Goal: Task Accomplishment & Management: Use online tool/utility

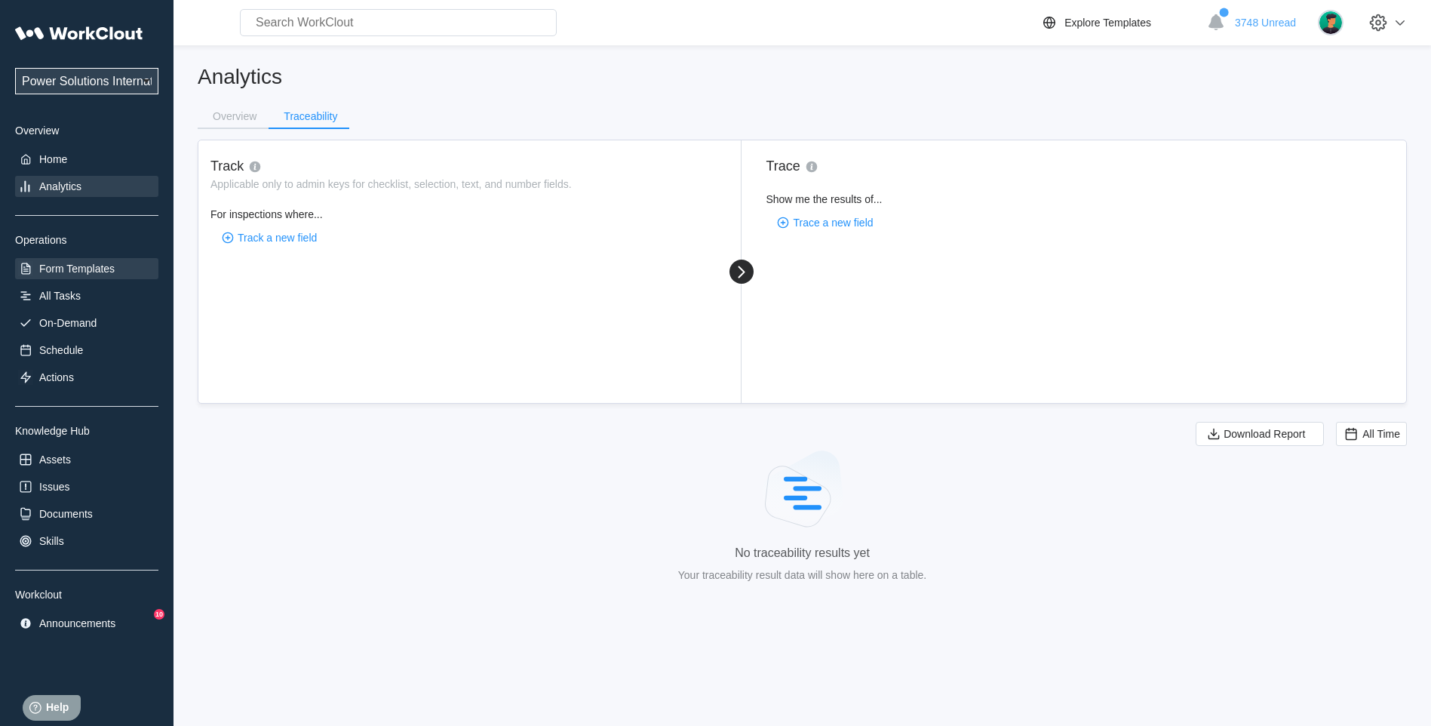
click at [106, 265] on div "Form Templates" at bounding box center [76, 269] width 75 height 12
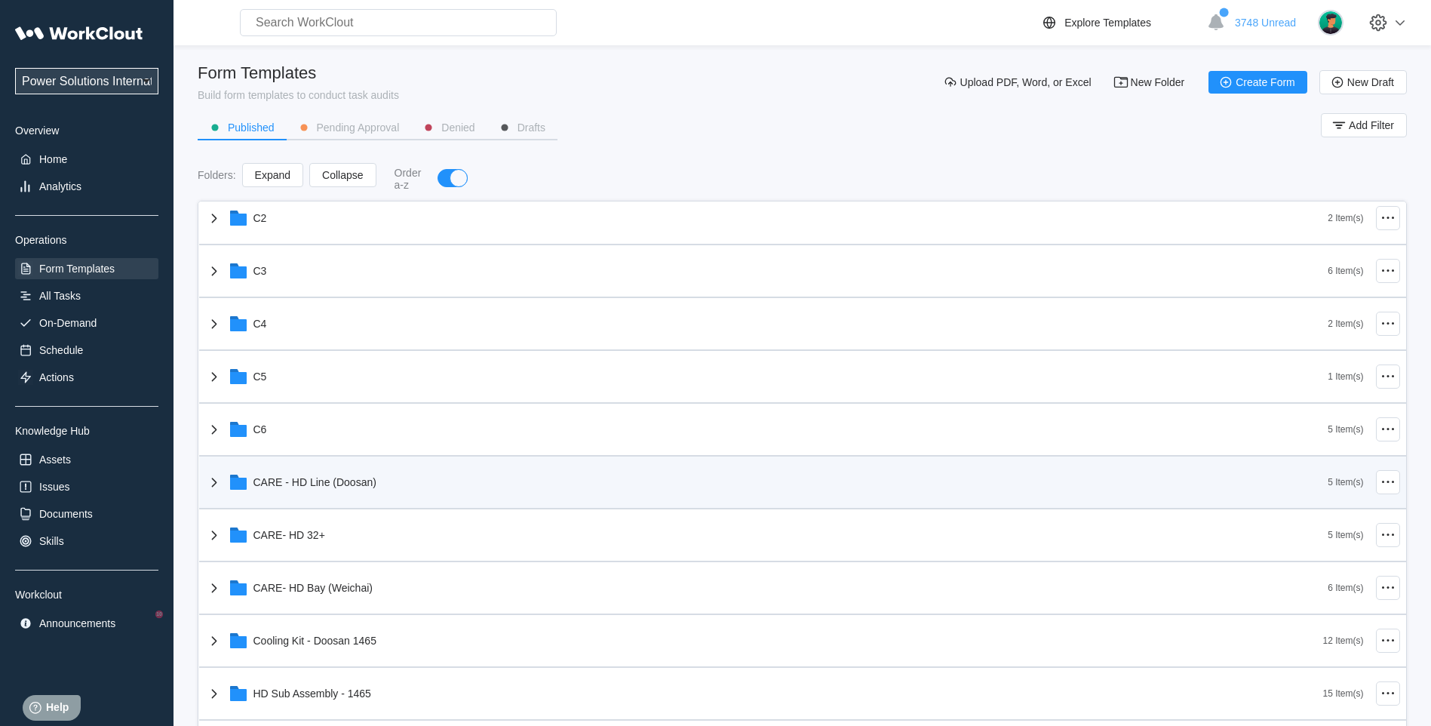
scroll to position [377, 0]
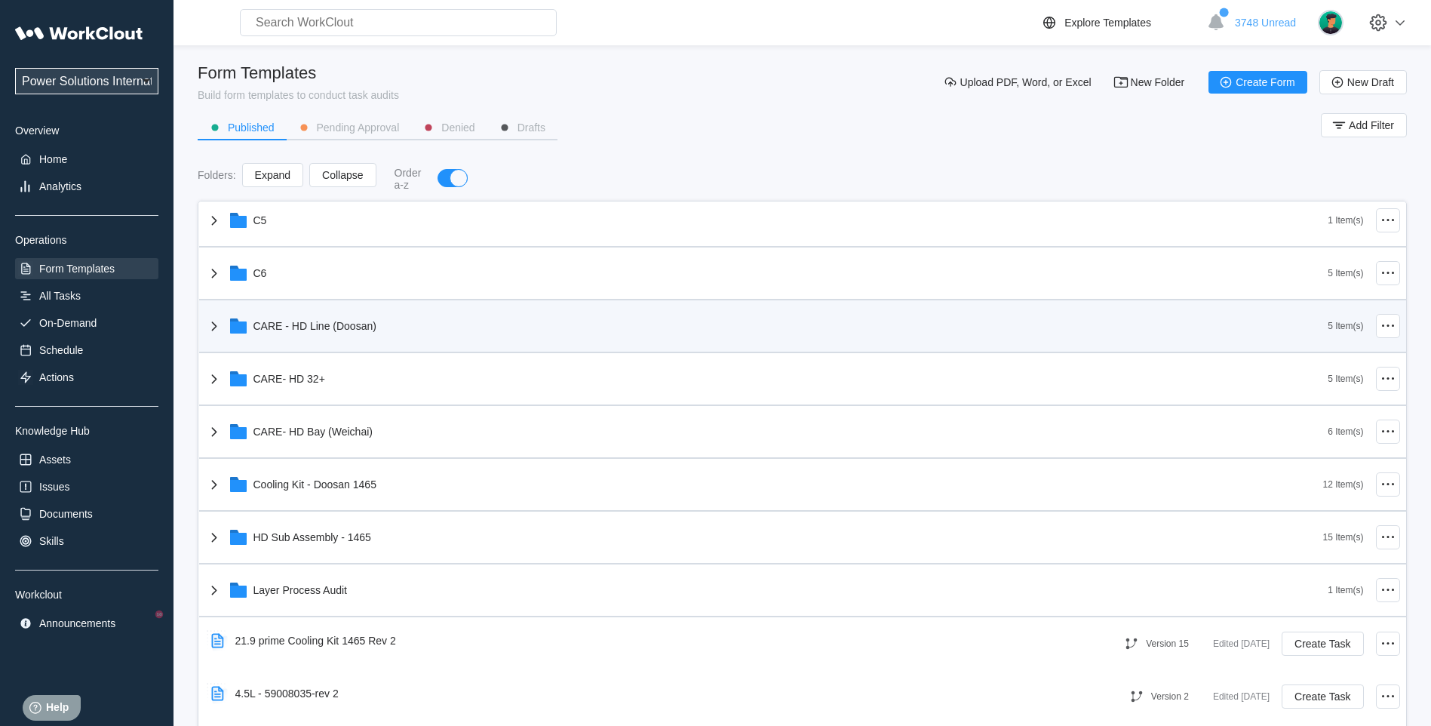
click at [217, 332] on icon at bounding box center [214, 326] width 18 height 18
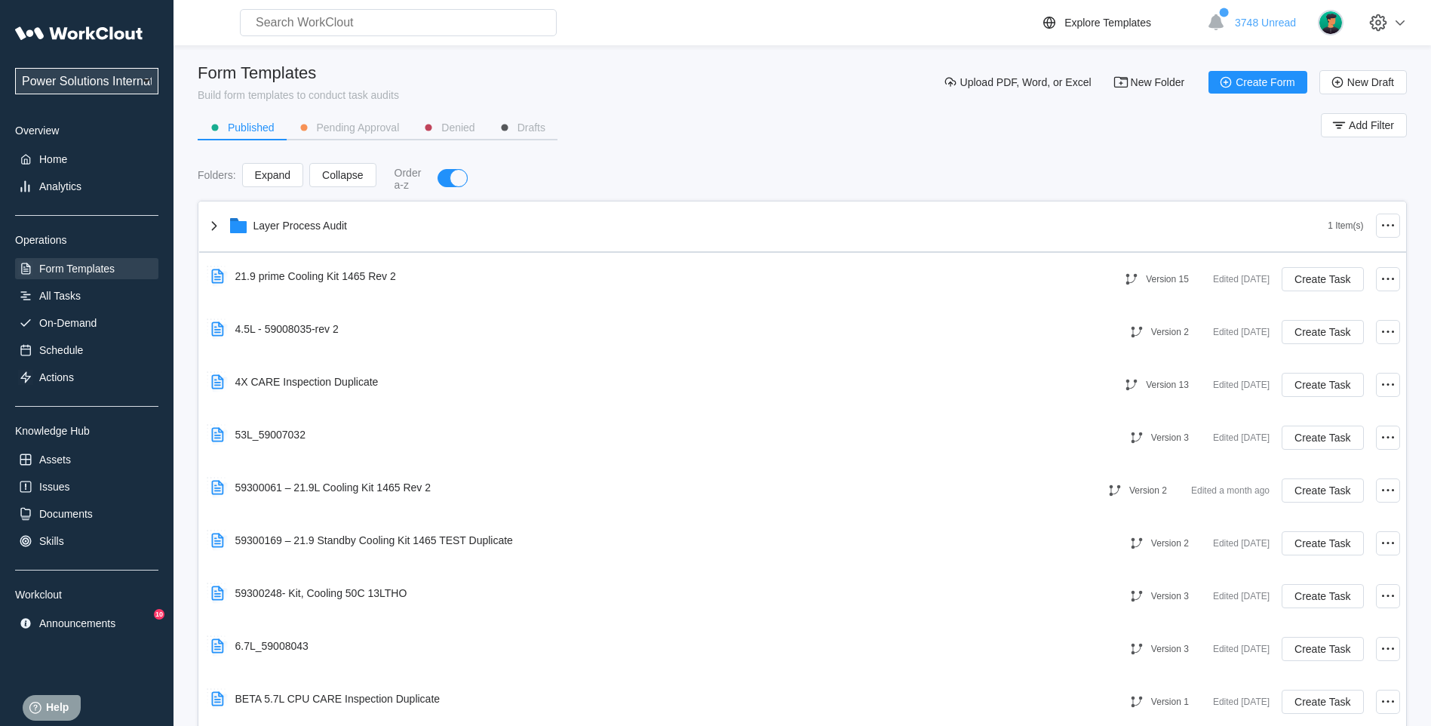
scroll to position [880, 0]
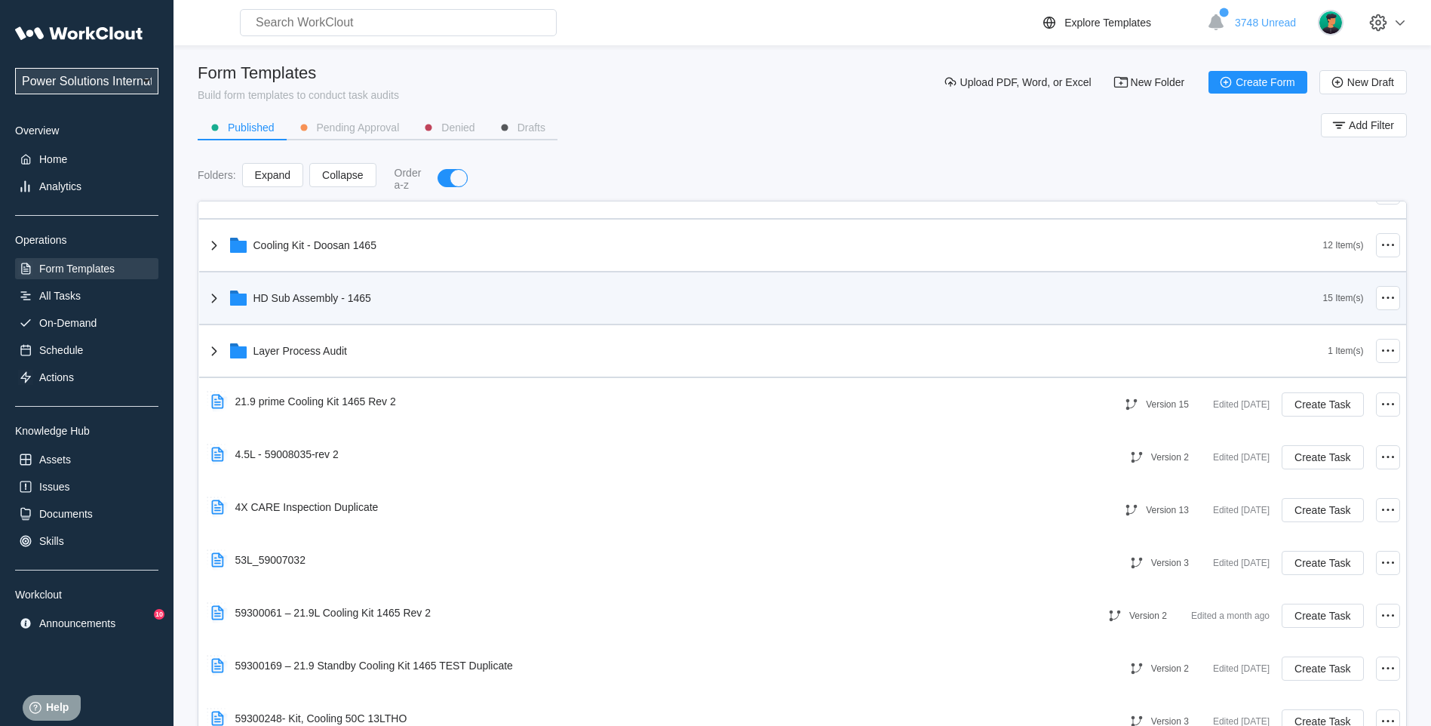
click at [213, 302] on icon at bounding box center [214, 298] width 18 height 18
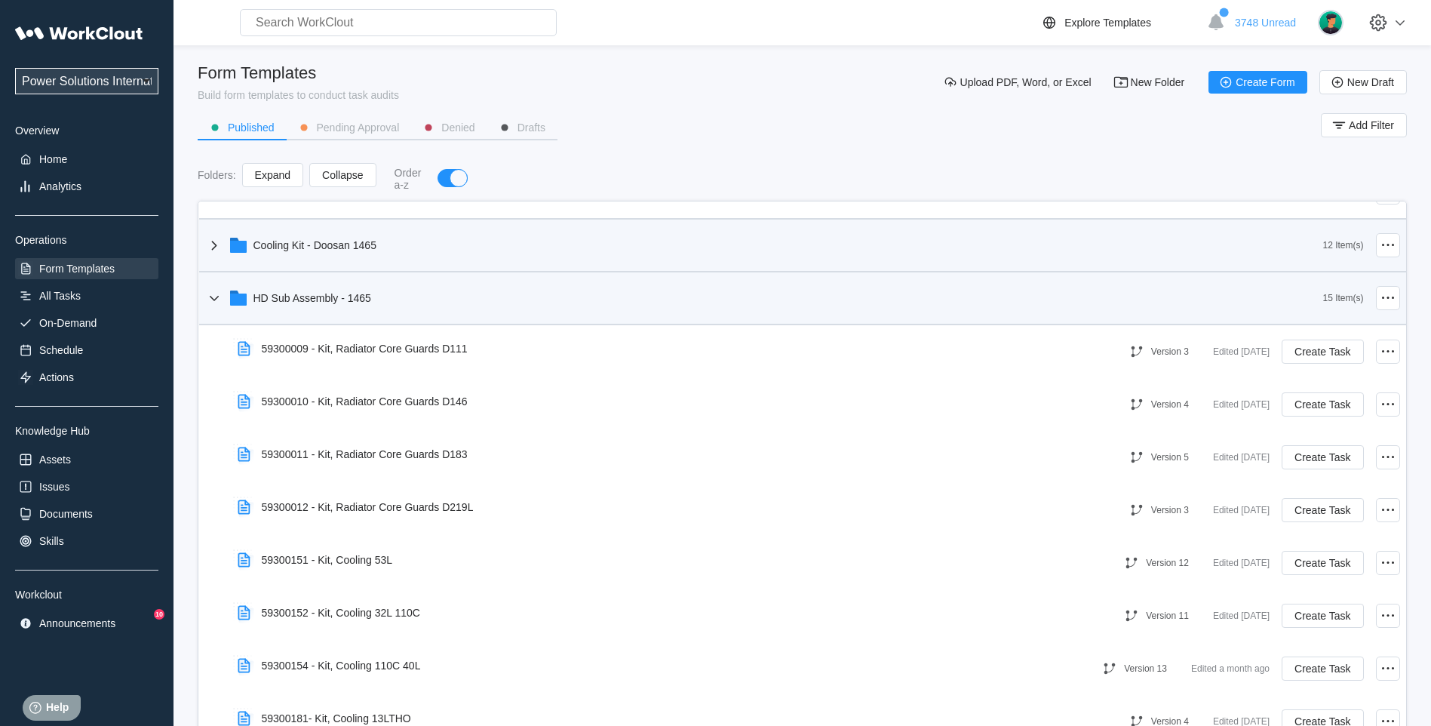
click at [360, 243] on div "Cooling Kit - Doosan 1465" at bounding box center [314, 245] width 123 height 12
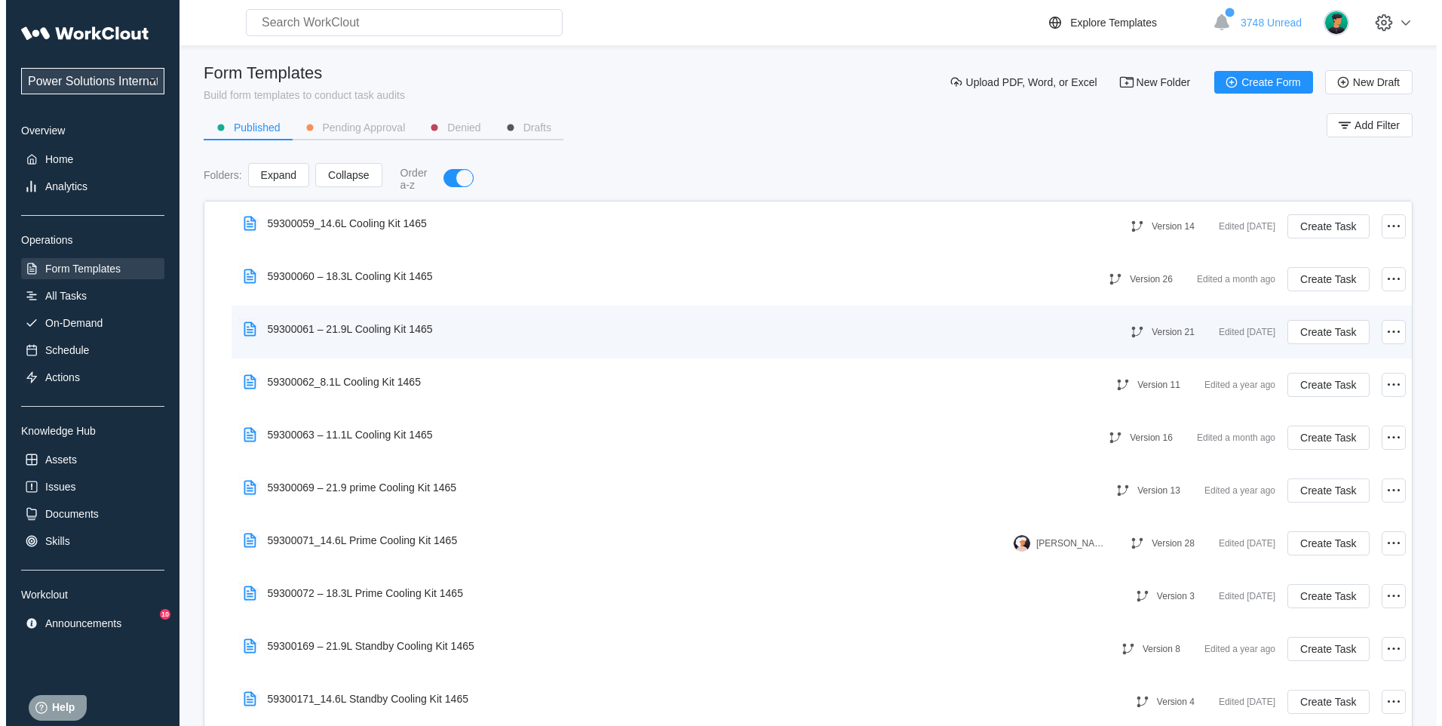
scroll to position [1132, 0]
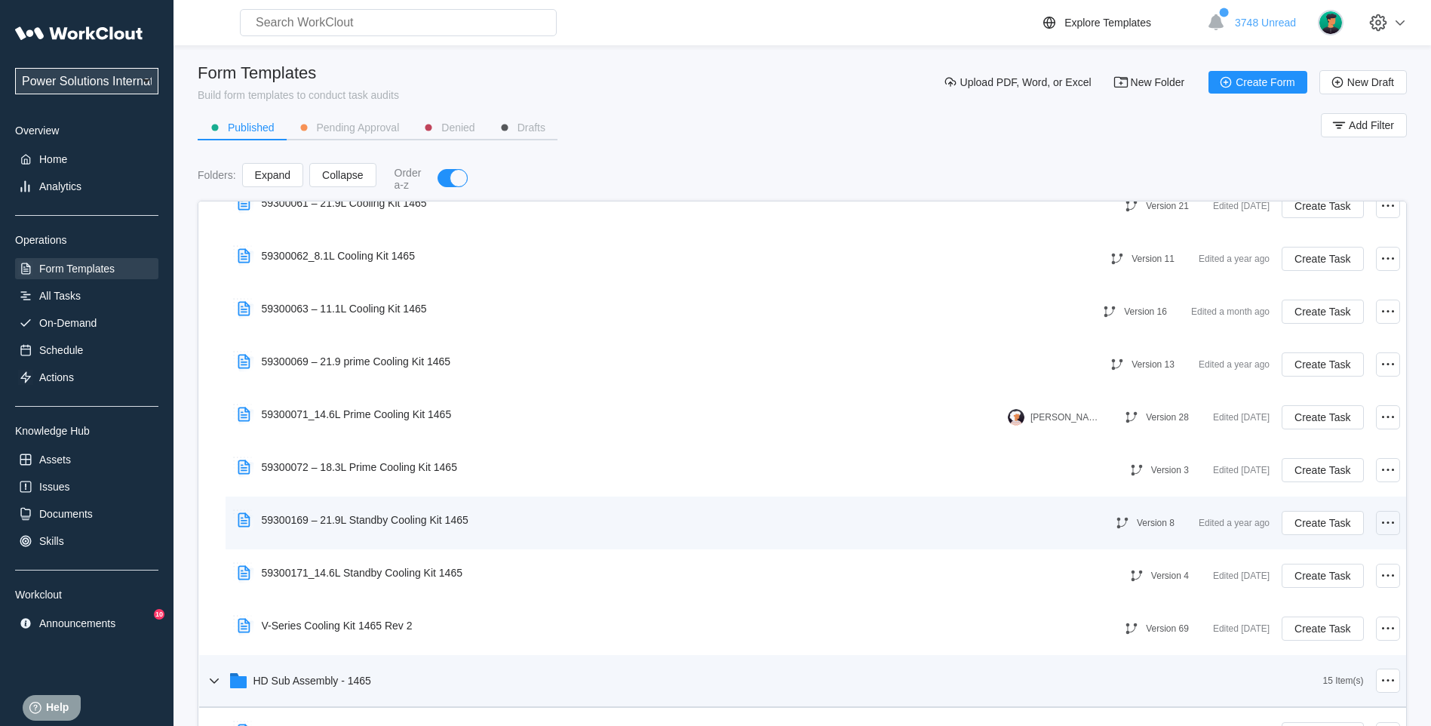
click at [1379, 524] on icon at bounding box center [1388, 523] width 18 height 18
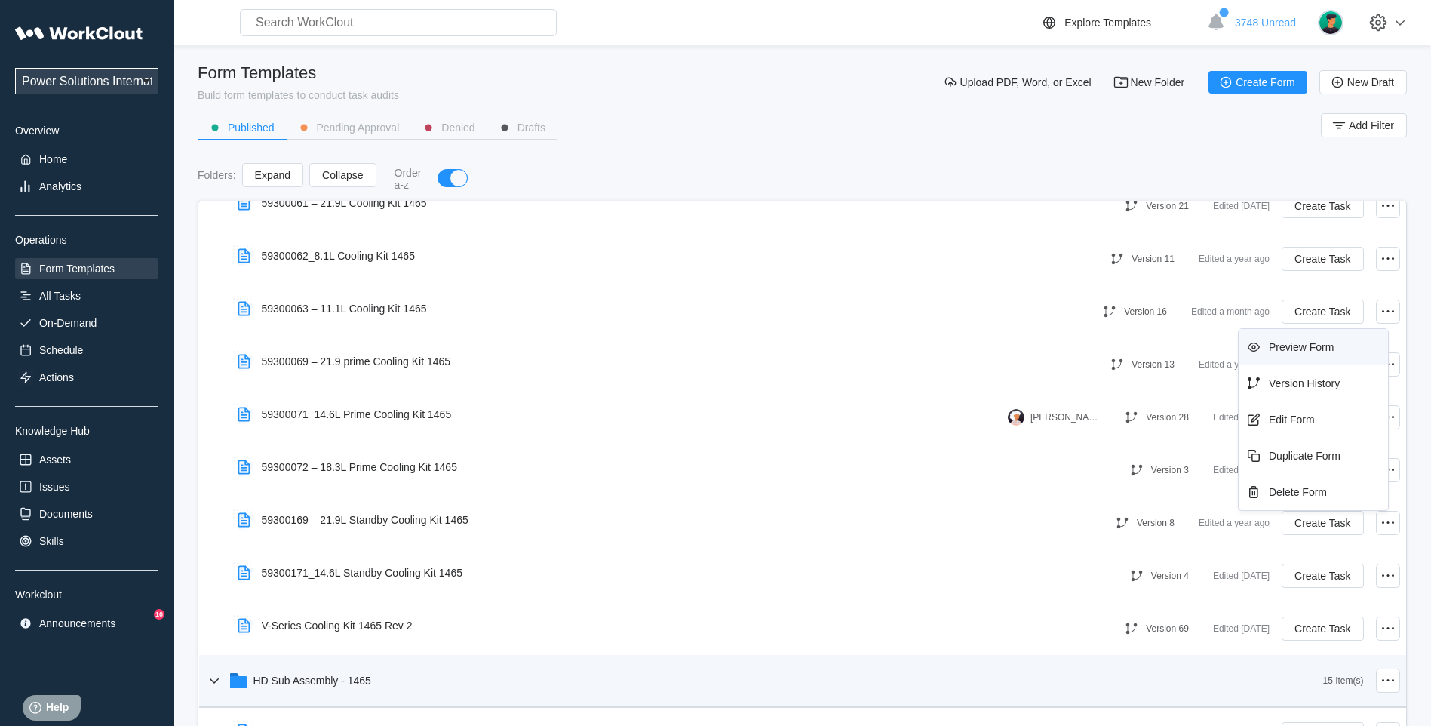
click at [1282, 336] on div "Preview Form" at bounding box center [1313, 347] width 137 height 24
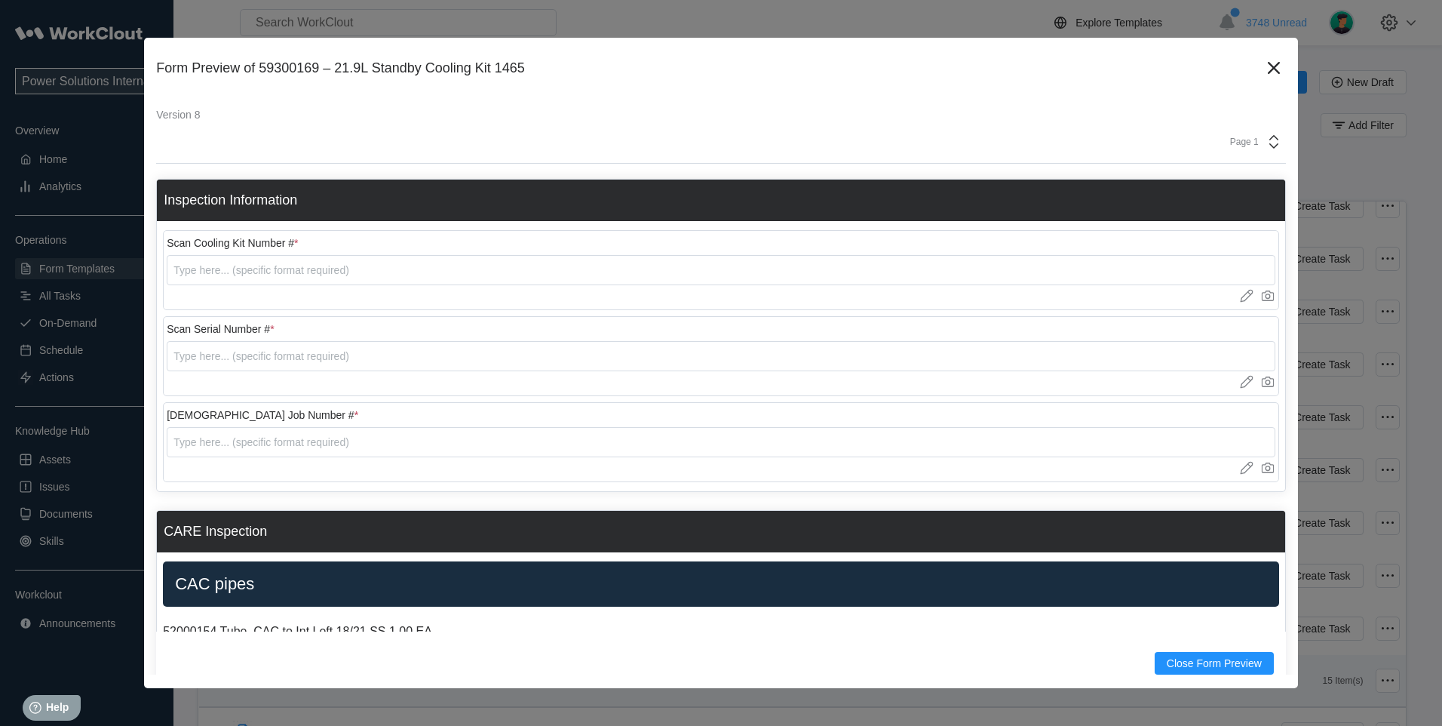
scroll to position [0, 0]
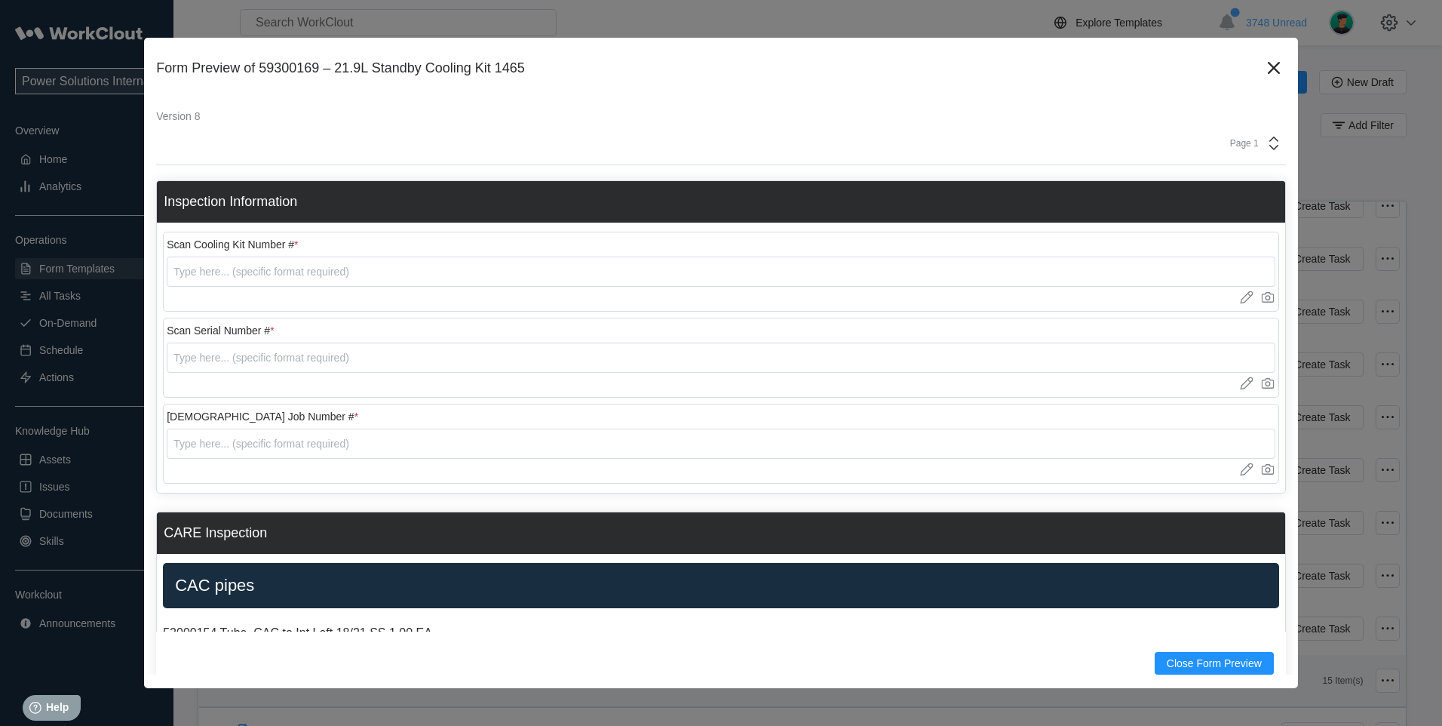
drag, startPoint x: 742, startPoint y: 59, endPoint x: 3, endPoint y: 113, distance: 740.5
click at [3, 113] on div "Form Preview of 59300169 – 21.9L Standby Cooling Kit 1465 Version 8 Page 1 Insp…" at bounding box center [721, 363] width 1442 height 726
click at [1268, 64] on icon at bounding box center [1274, 68] width 12 height 12
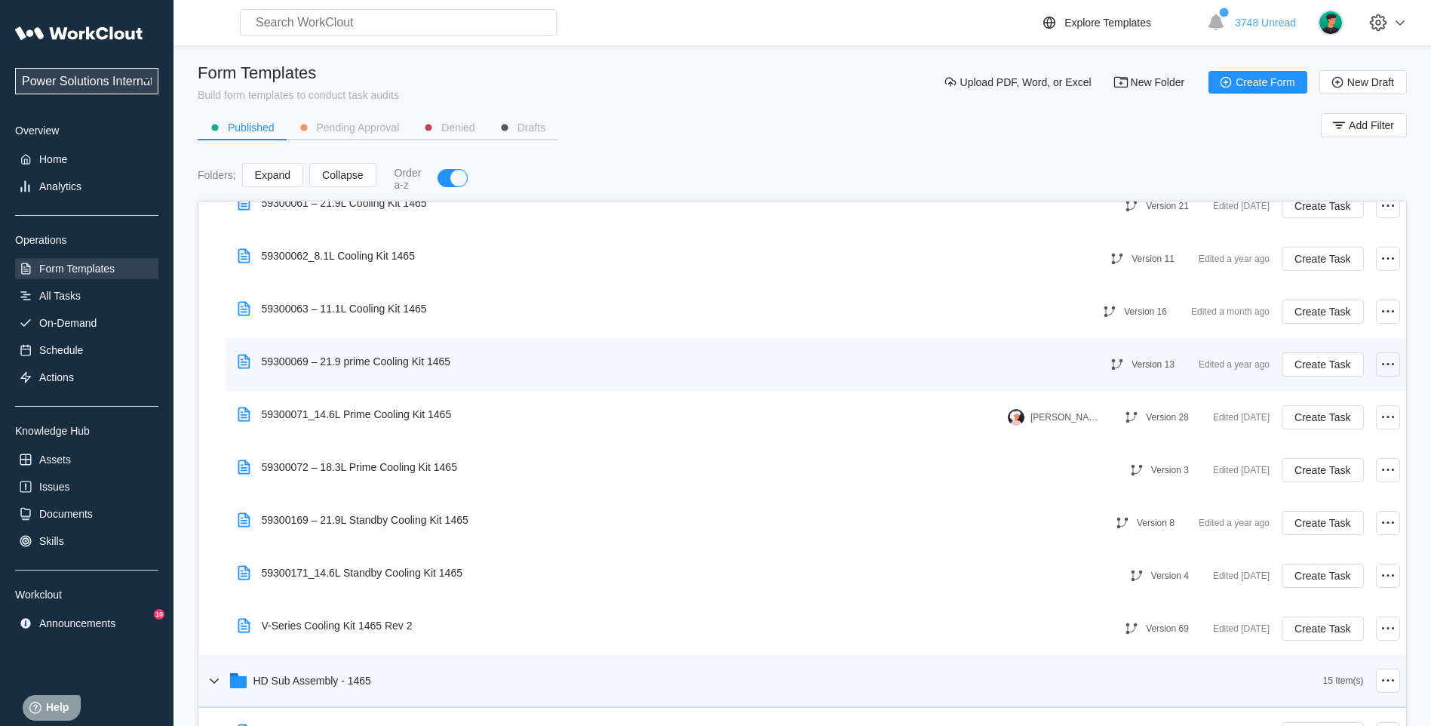
click at [1387, 364] on circle at bounding box center [1388, 364] width 2 height 2
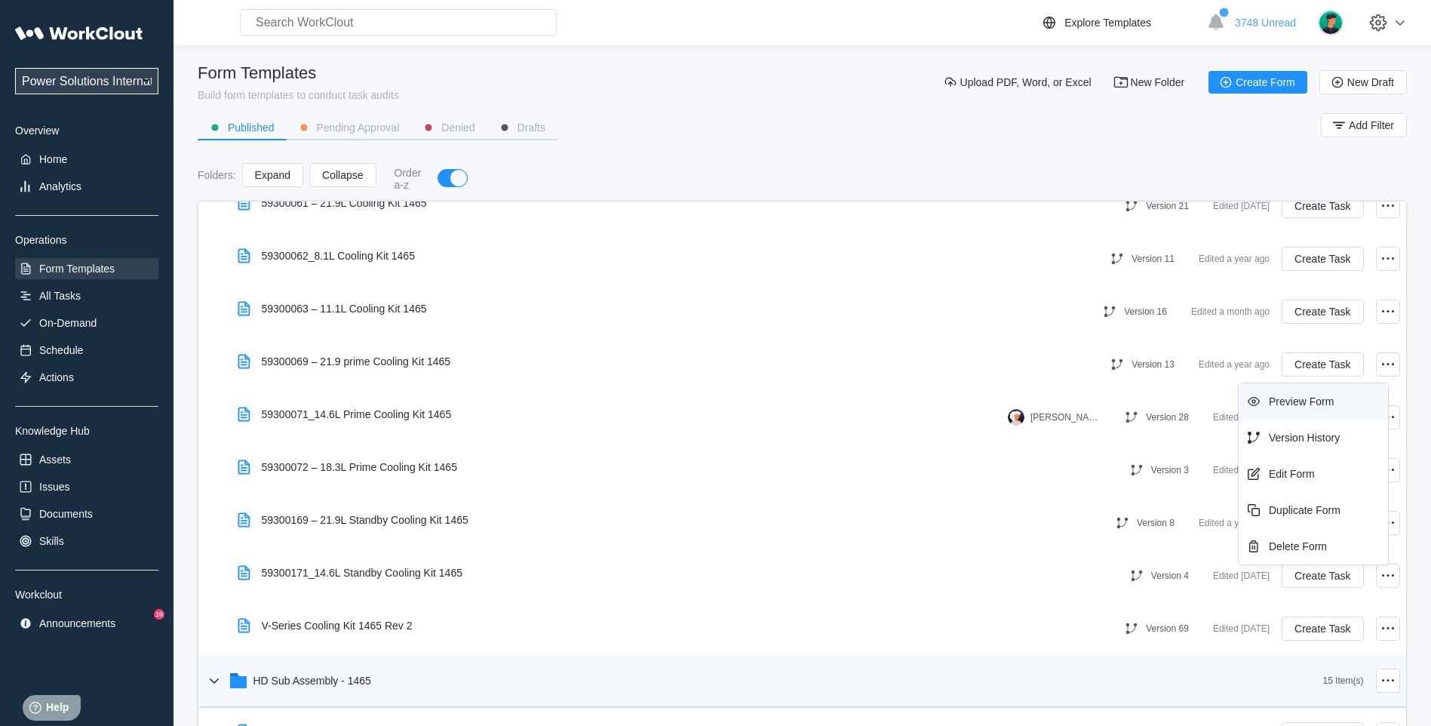
click at [1272, 395] on div "Preview Form" at bounding box center [1313, 401] width 137 height 24
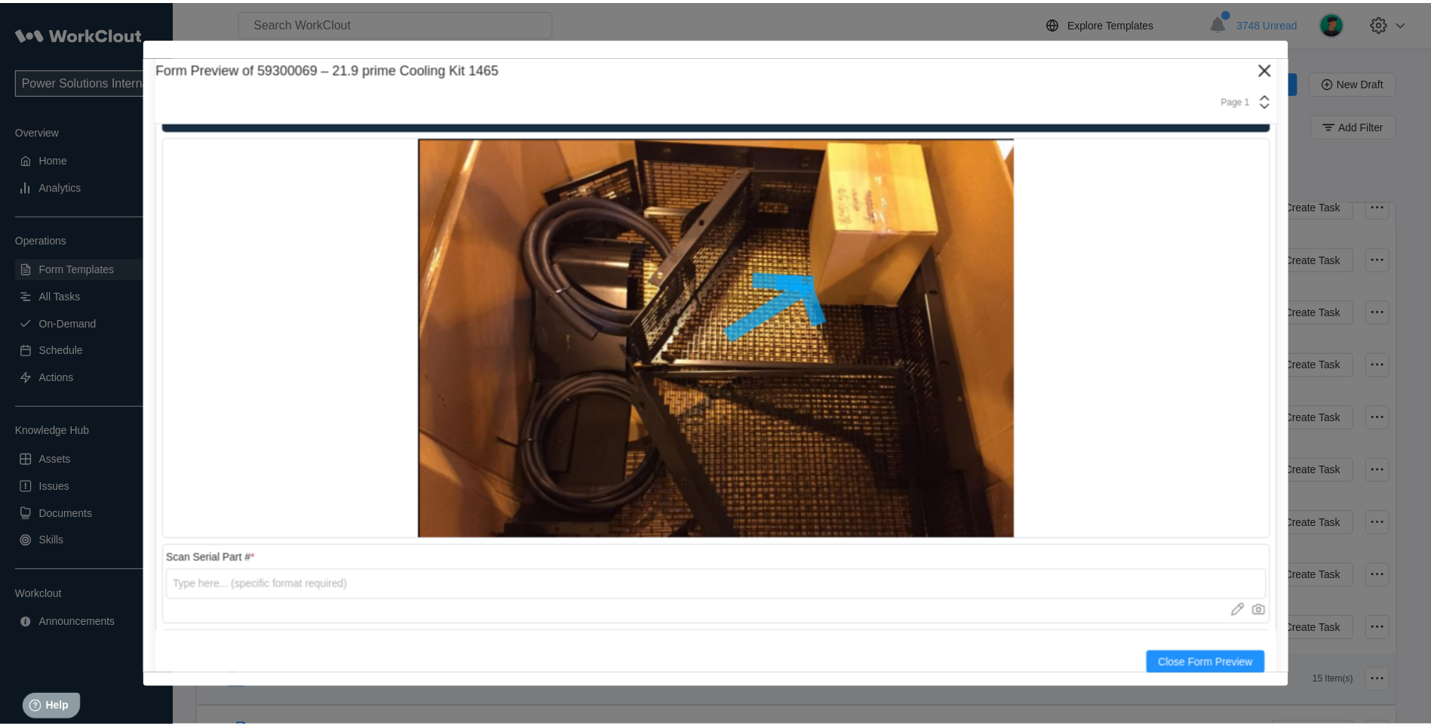
scroll to position [3653, 0]
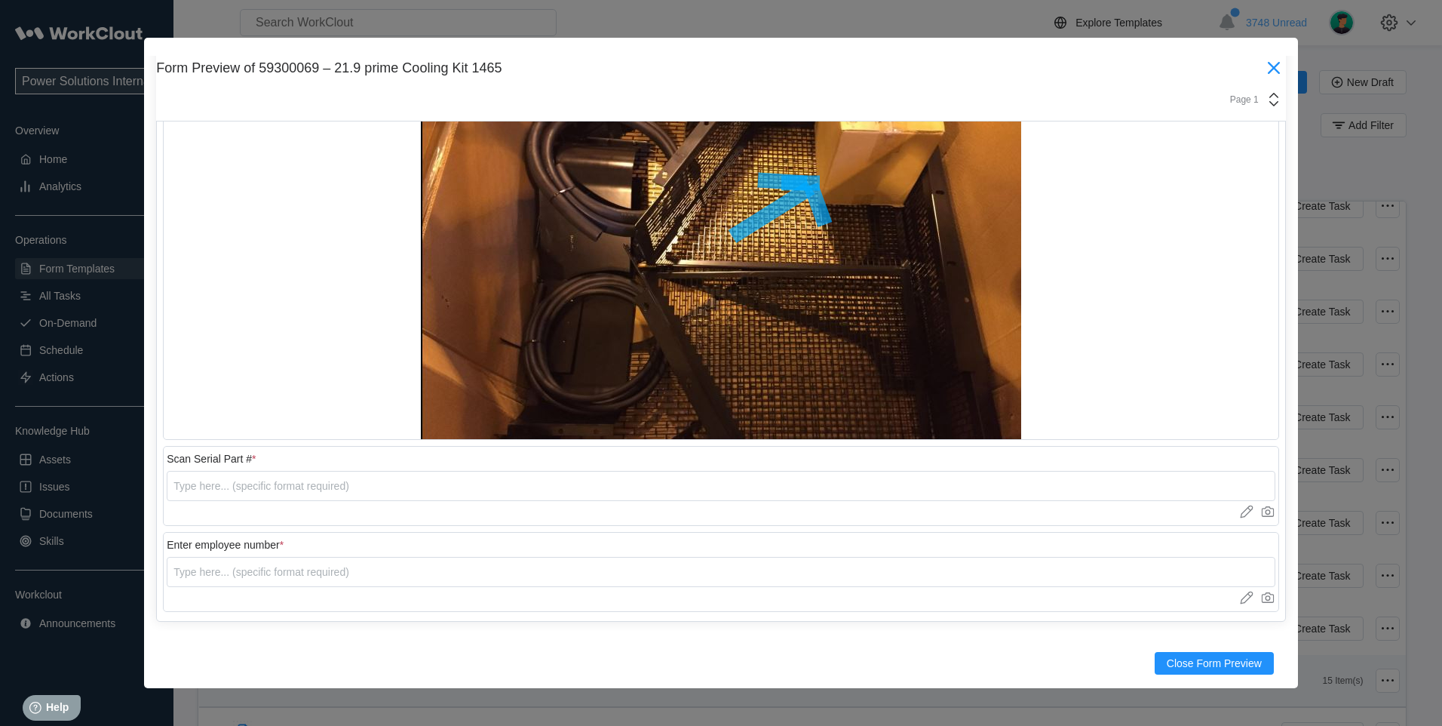
click at [1268, 69] on icon at bounding box center [1274, 68] width 12 height 12
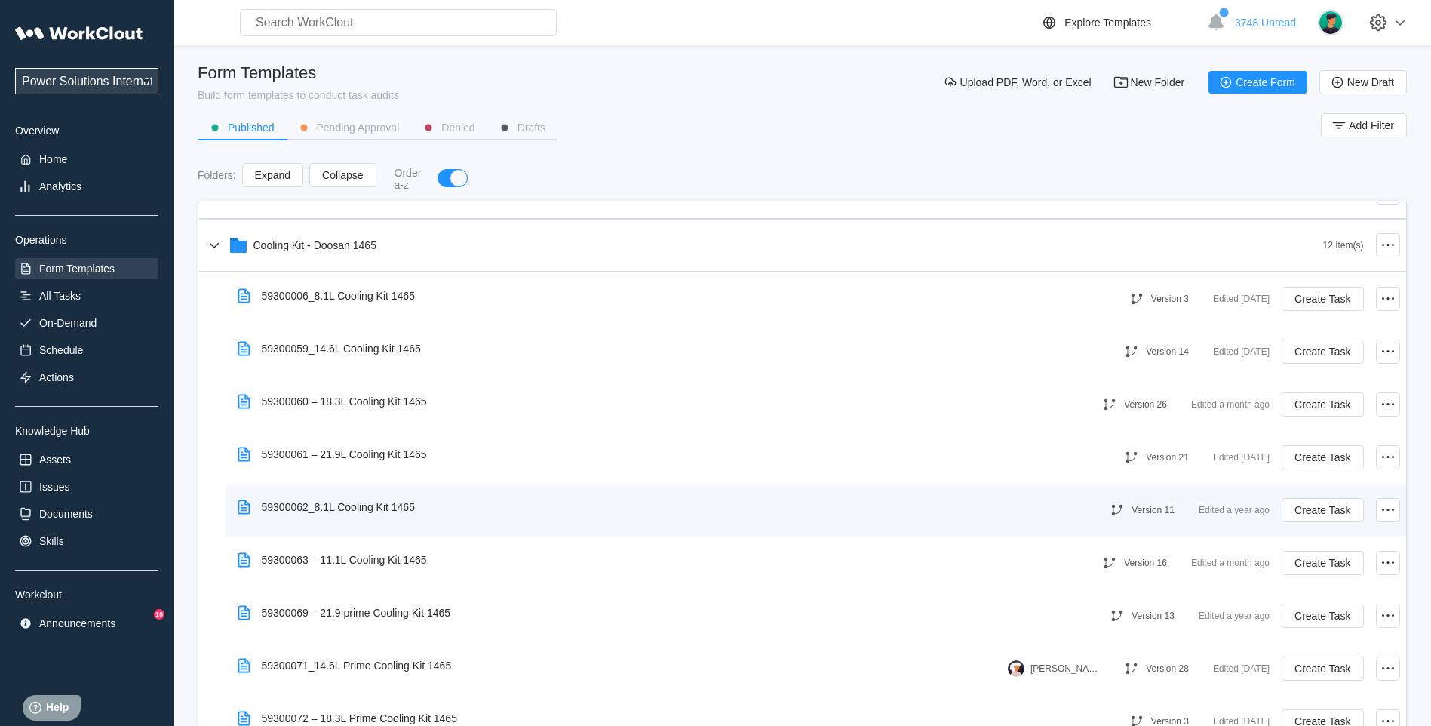
scroll to position [628, 0]
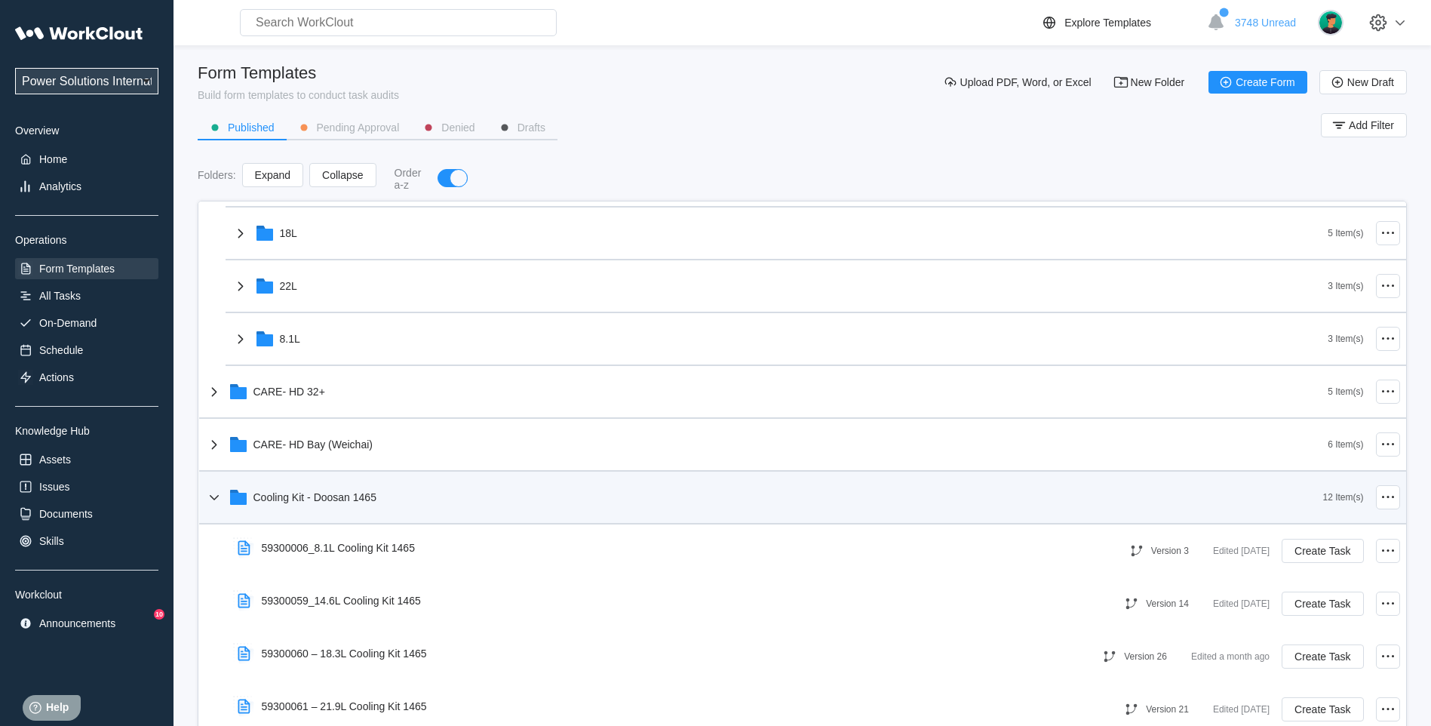
click at [207, 489] on icon at bounding box center [214, 497] width 18 height 18
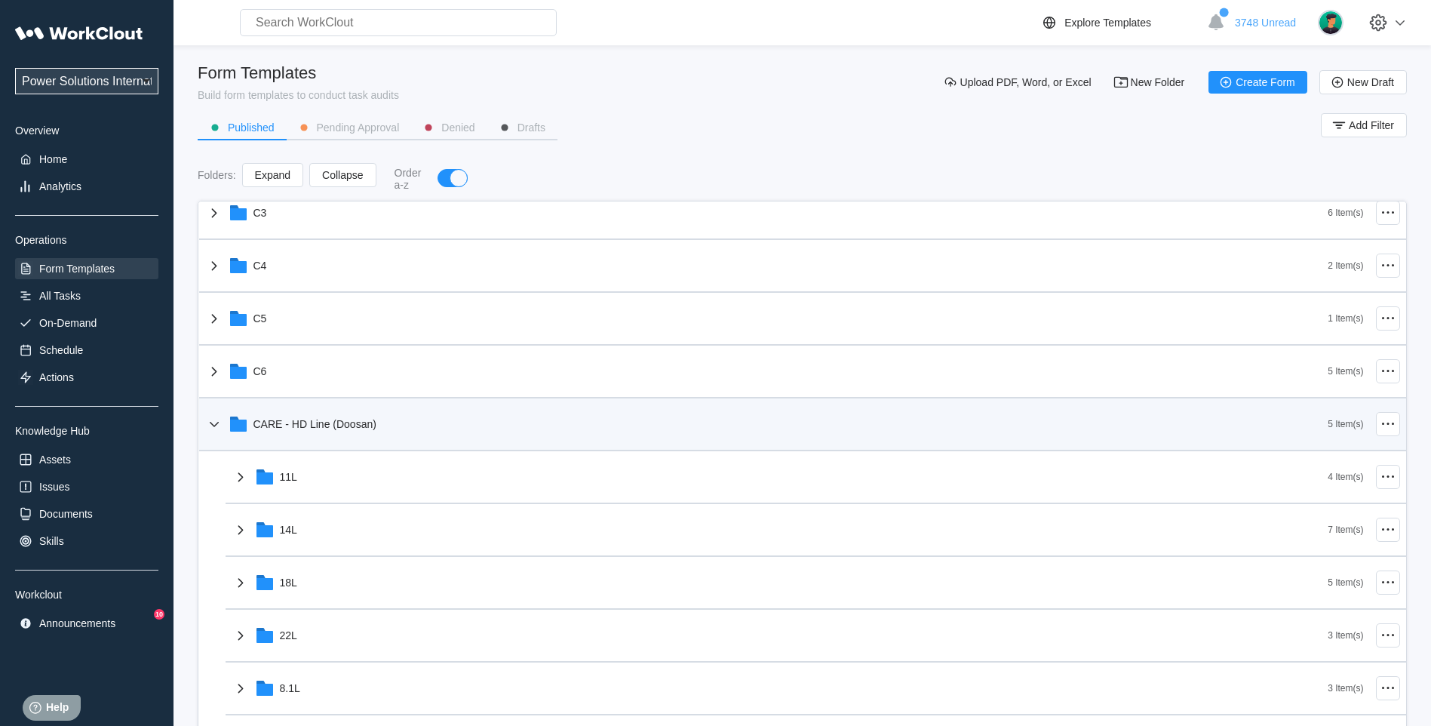
scroll to position [251, 0]
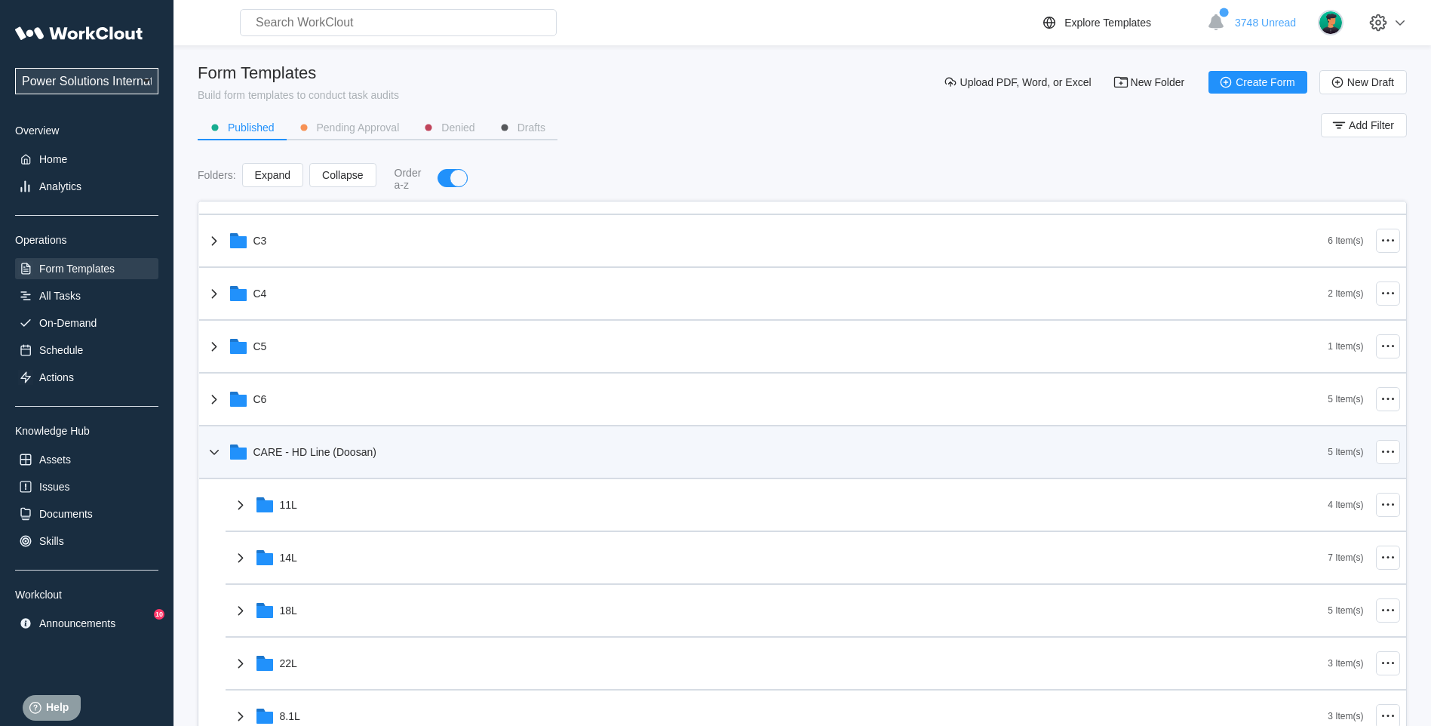
click at [220, 446] on icon at bounding box center [214, 452] width 18 height 18
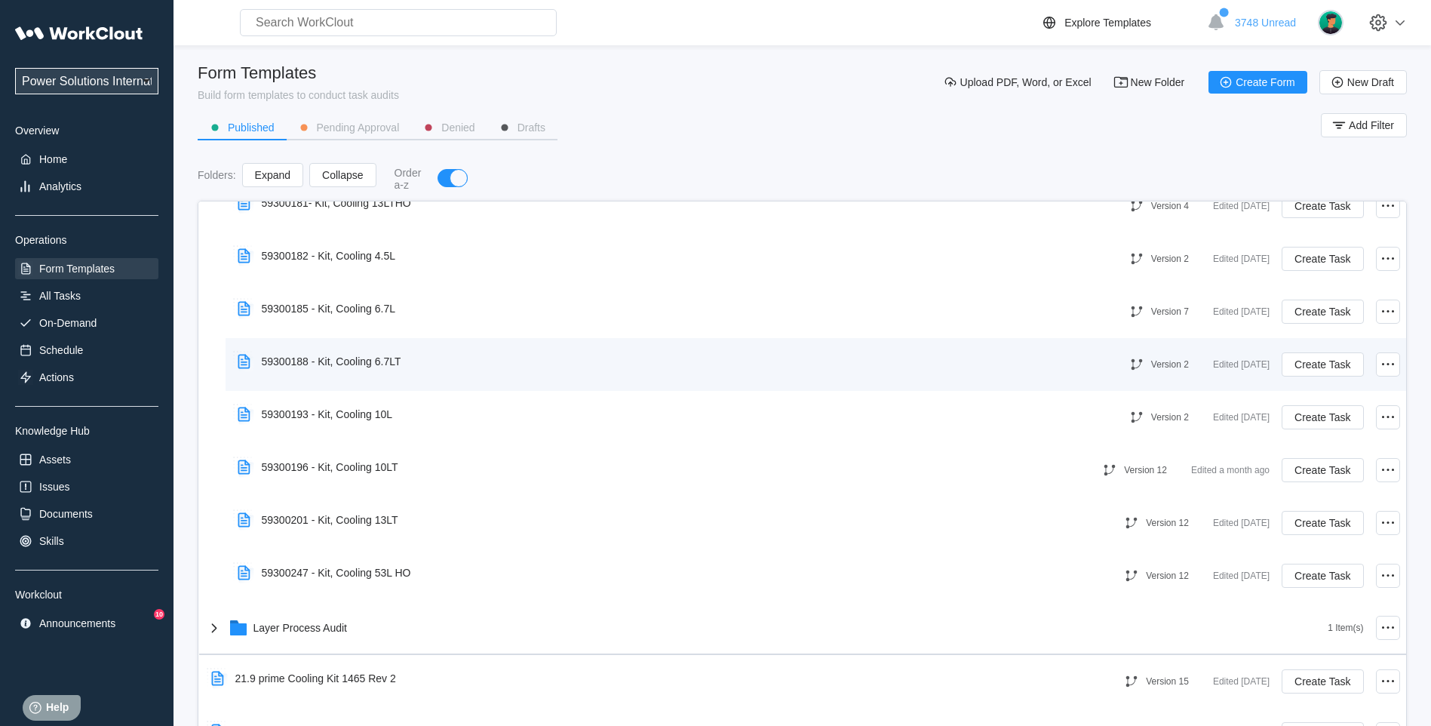
scroll to position [1383, 0]
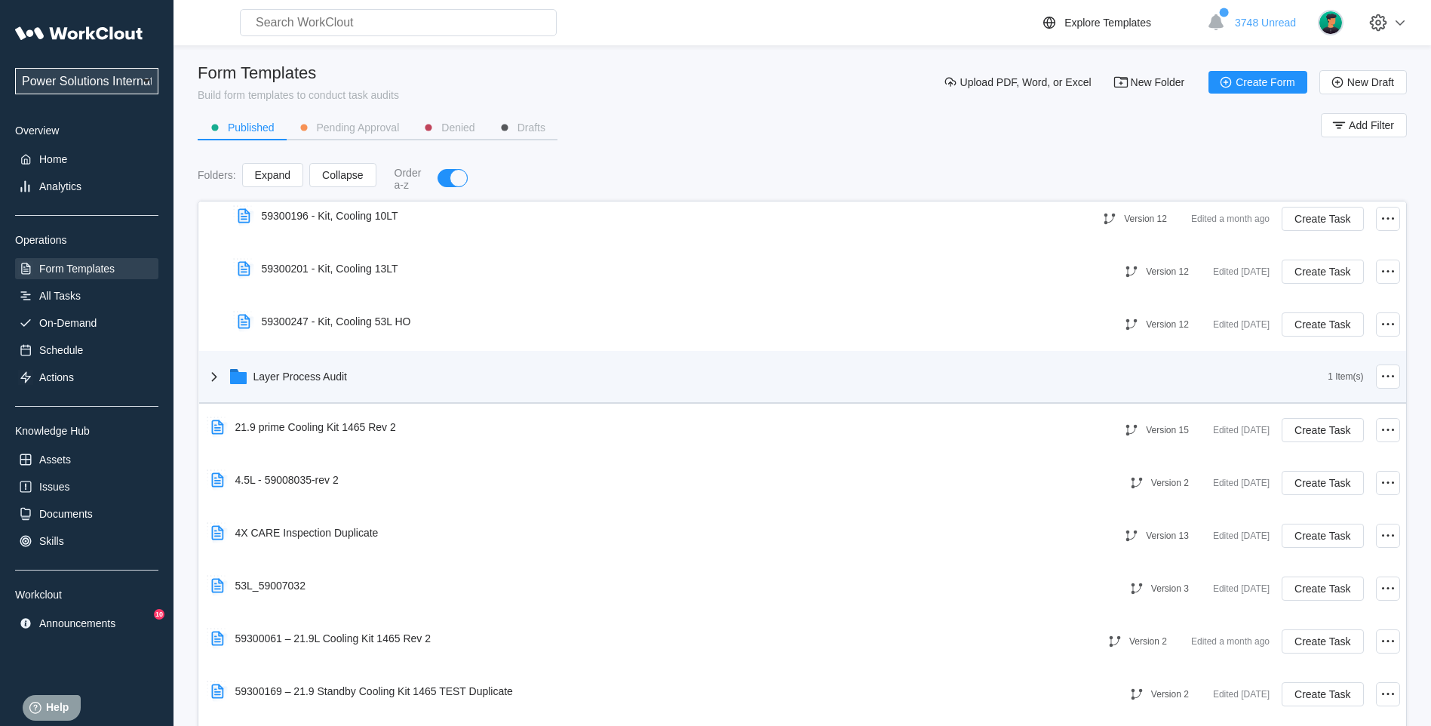
click at [210, 377] on icon at bounding box center [214, 376] width 18 height 18
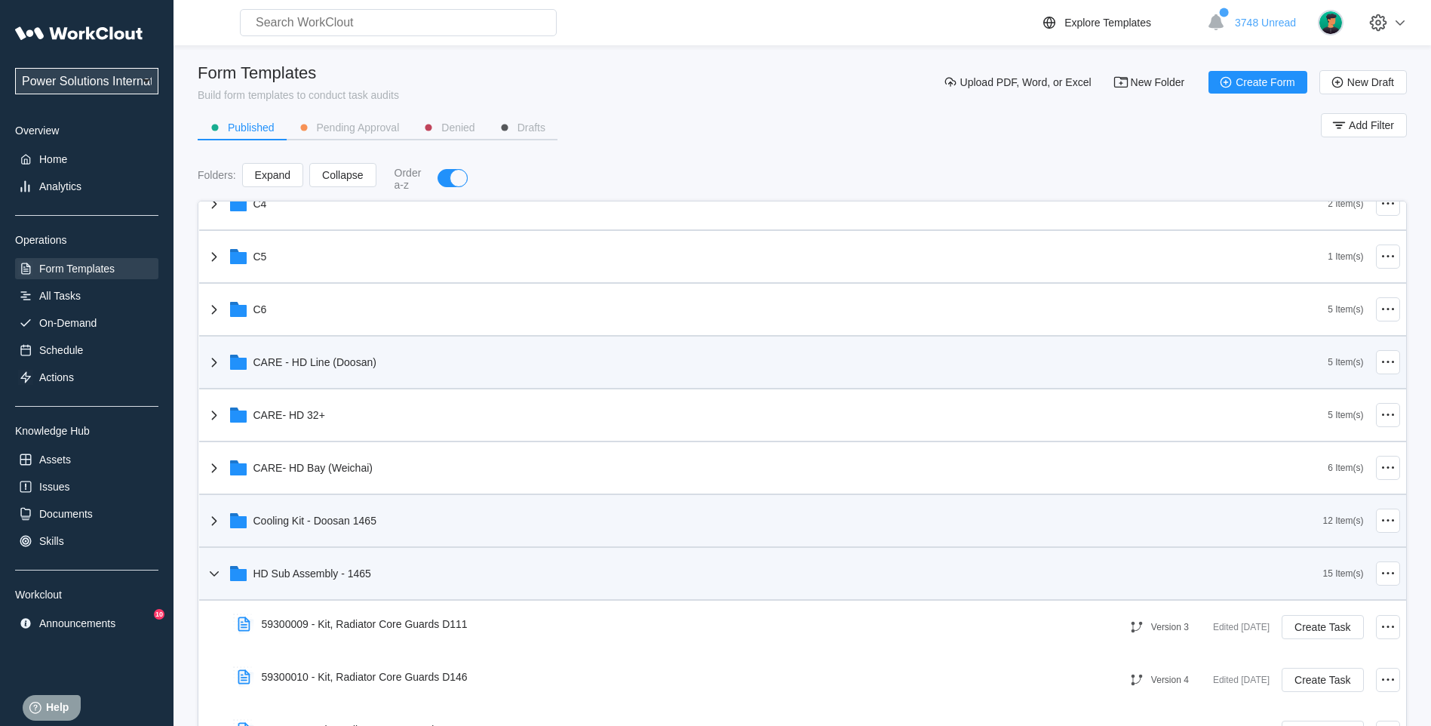
scroll to position [377, 0]
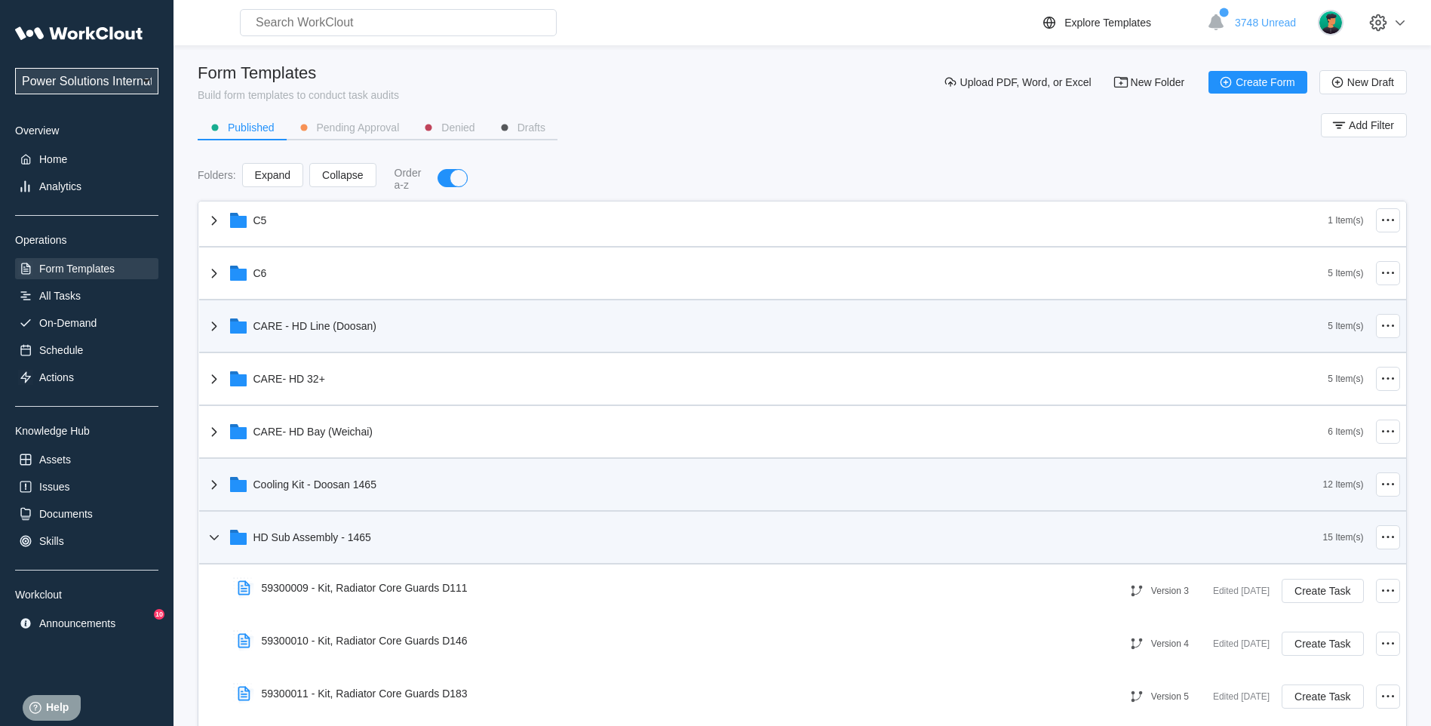
click at [226, 477] on div "Cooling Kit - Doosan 1465" at bounding box center [764, 484] width 1118 height 39
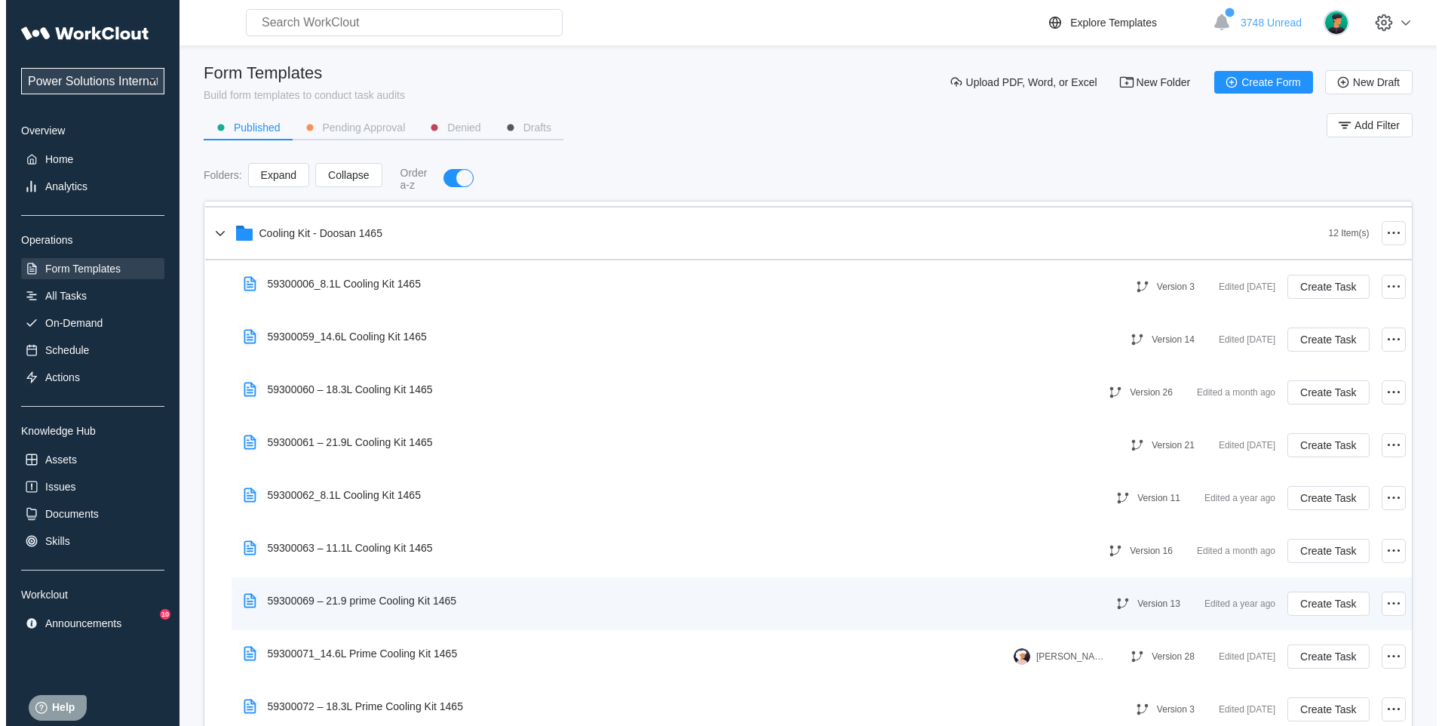
scroll to position [754, 0]
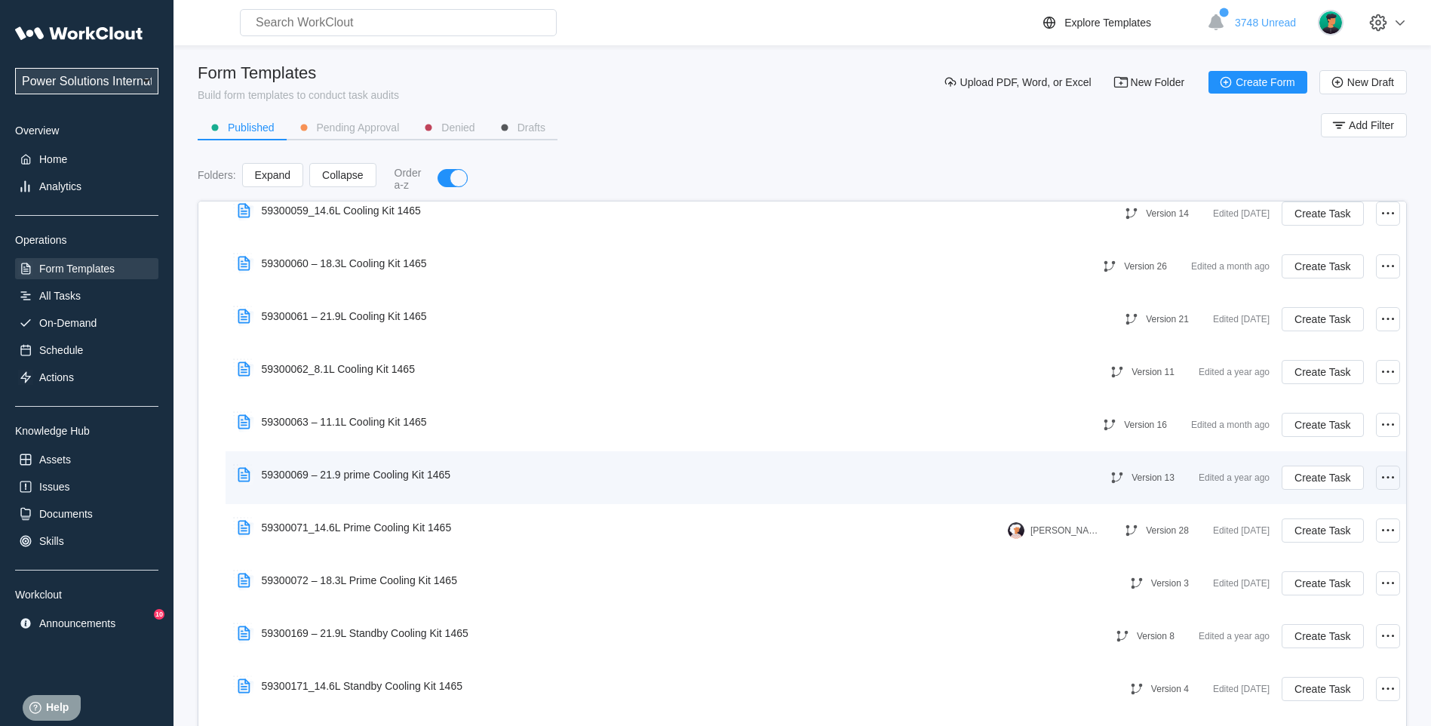
click at [1379, 474] on icon at bounding box center [1388, 477] width 18 height 18
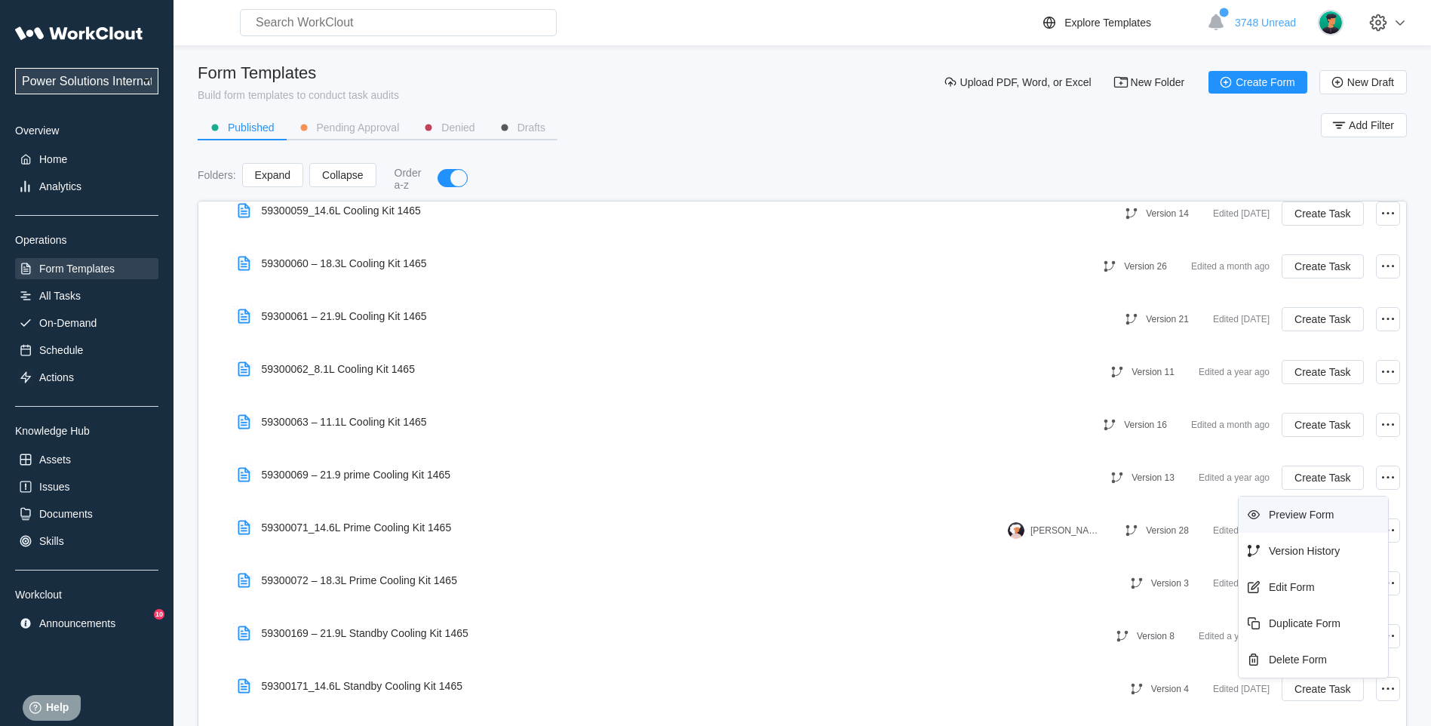
click at [1322, 517] on div "Preview Form" at bounding box center [1301, 514] width 65 height 12
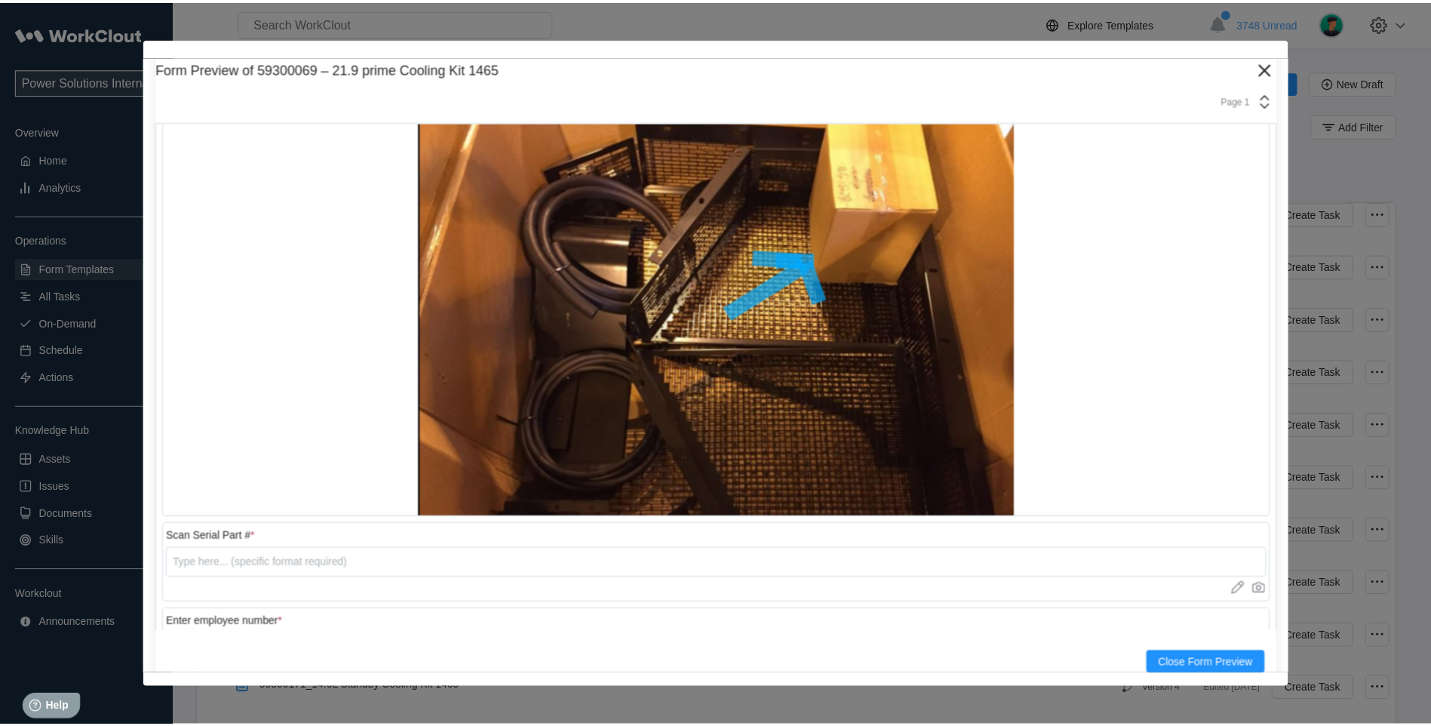
scroll to position [3653, 0]
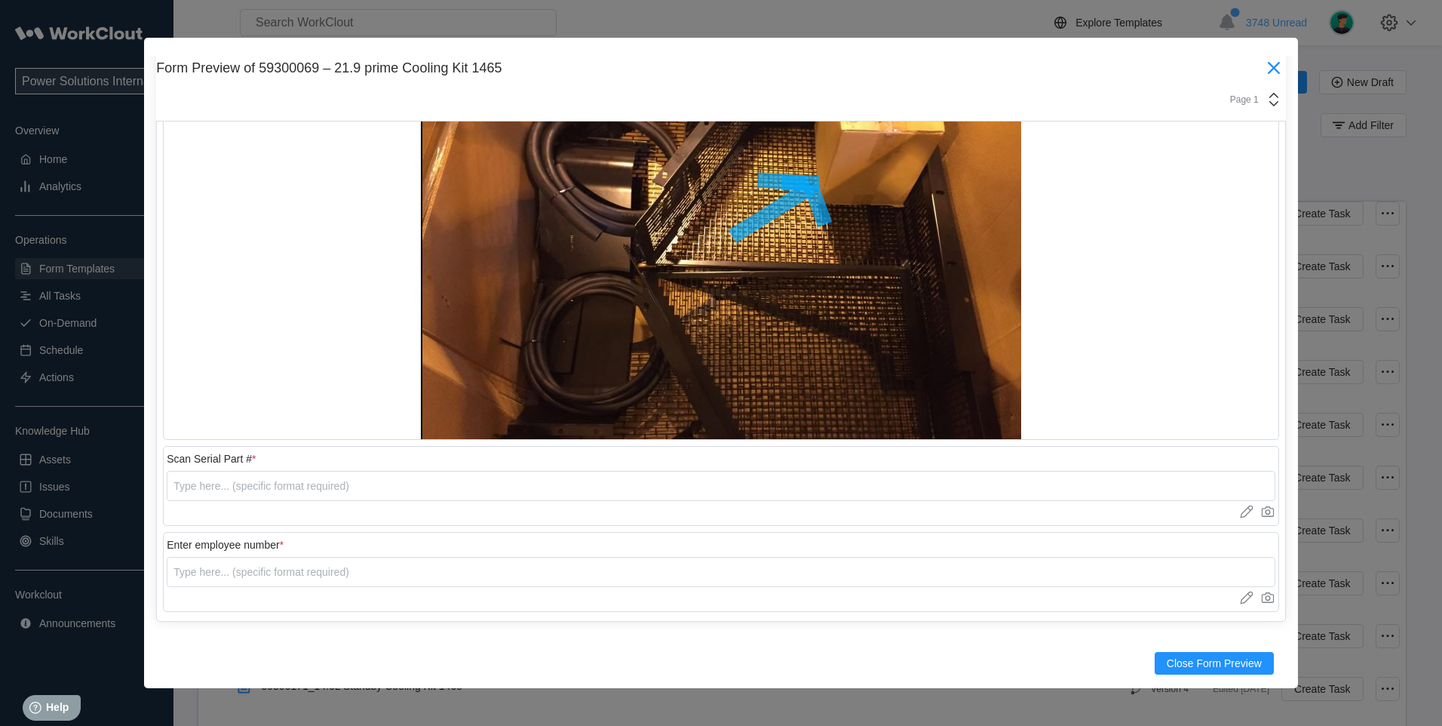
click at [1267, 63] on icon at bounding box center [1274, 68] width 24 height 24
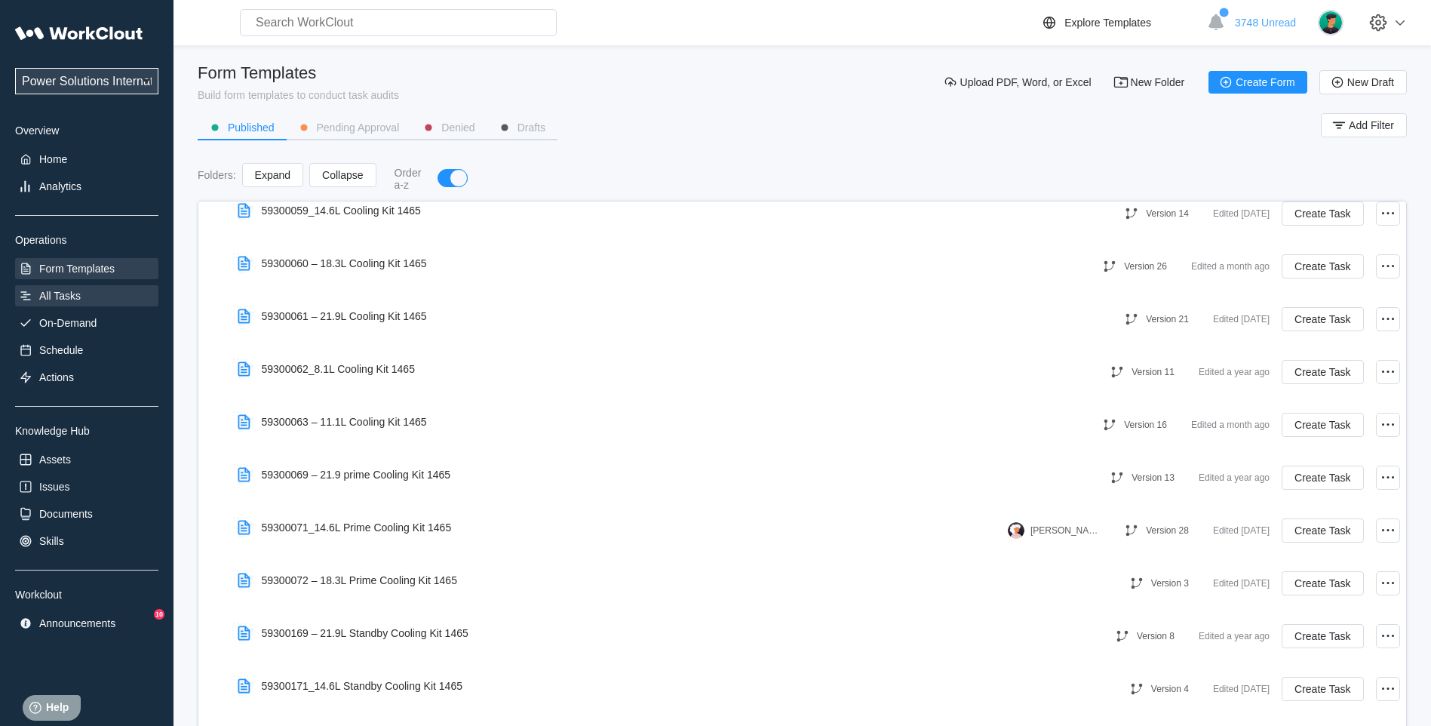
drag, startPoint x: 90, startPoint y: 276, endPoint x: 79, endPoint y: 289, distance: 16.6
click at [90, 276] on div "Form Templates" at bounding box center [86, 268] width 143 height 21
click at [70, 298] on div "All Tasks" at bounding box center [59, 296] width 41 height 12
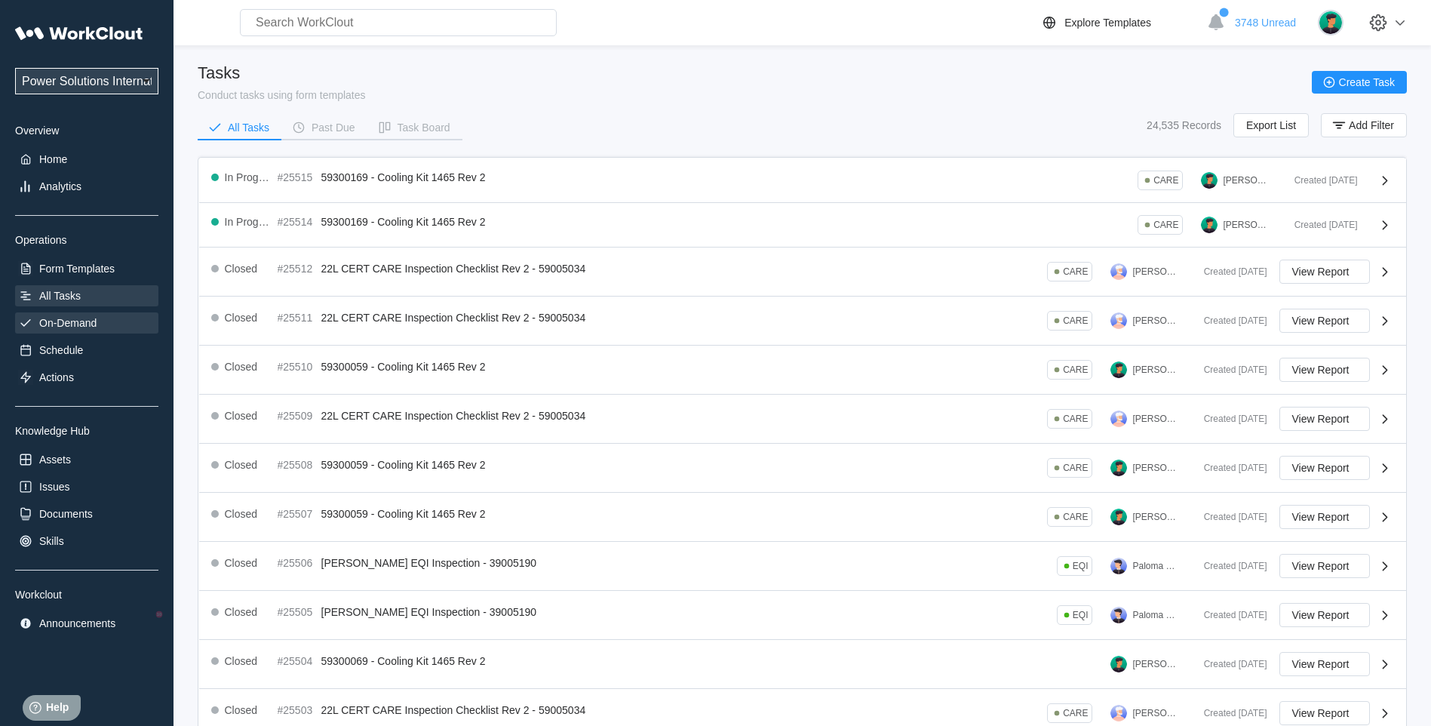
click at [46, 326] on div "On-Demand" at bounding box center [67, 323] width 57 height 12
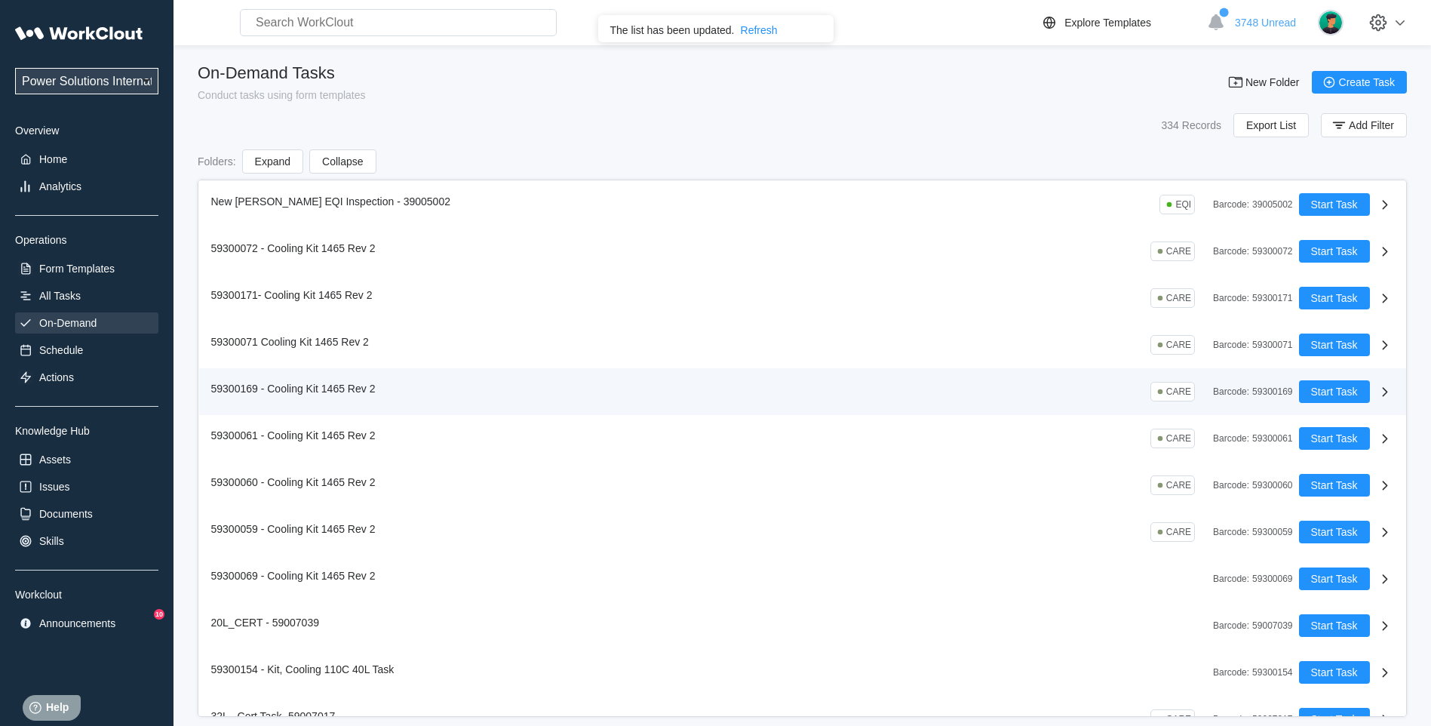
click at [312, 390] on span "59300169 - Cooling Kit 1465 Rev 2" at bounding box center [293, 388] width 164 height 12
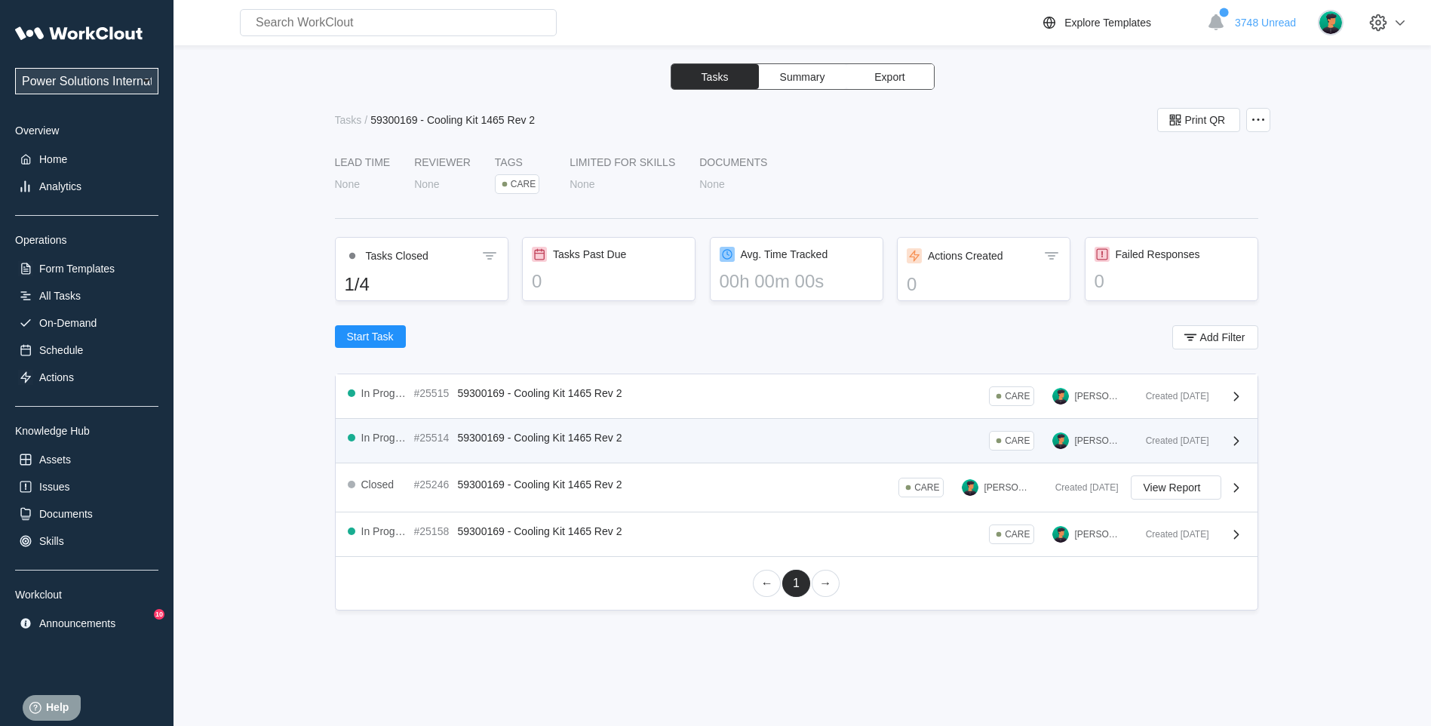
click at [510, 448] on div "In Progress #25514 59300169 - Cooling Kit 1465 Rev 2 CARE [PERSON_NAME]" at bounding box center [741, 441] width 786 height 20
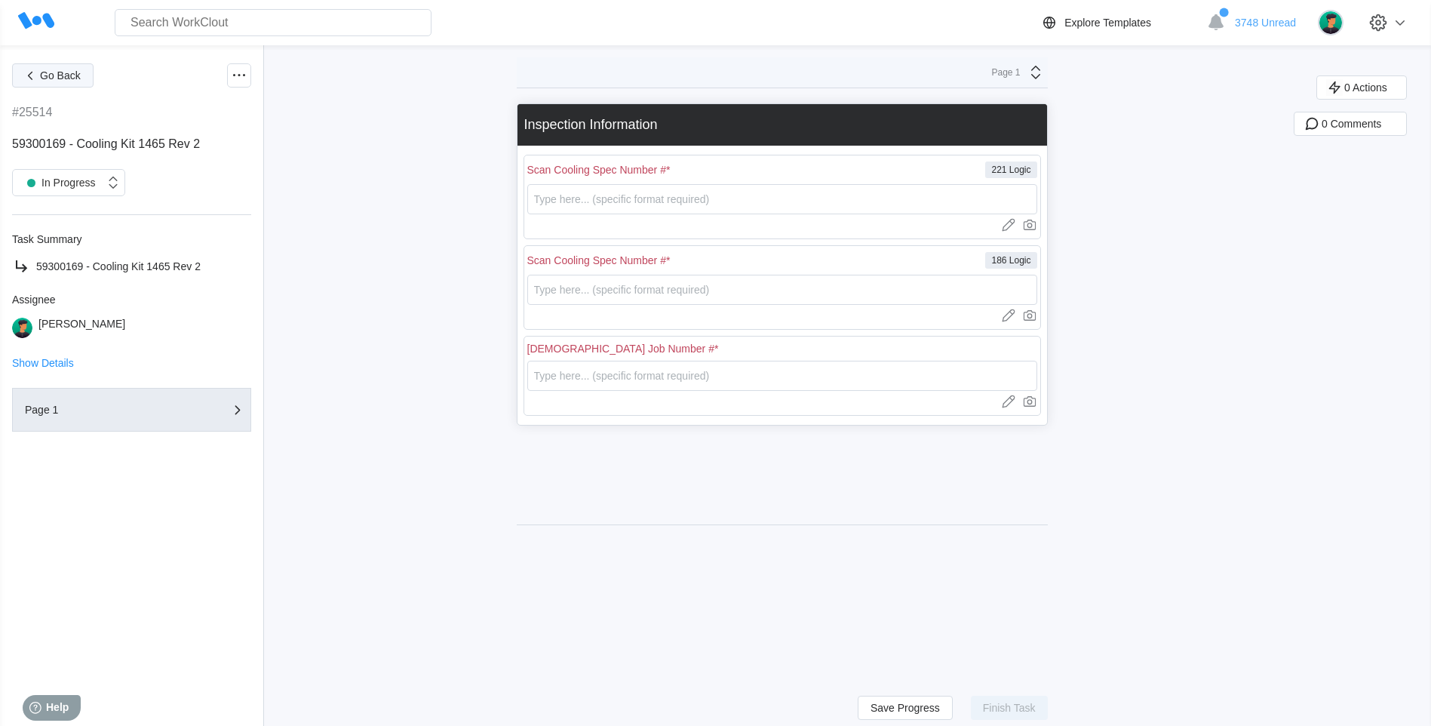
click at [34, 76] on icon "button" at bounding box center [30, 75] width 17 height 17
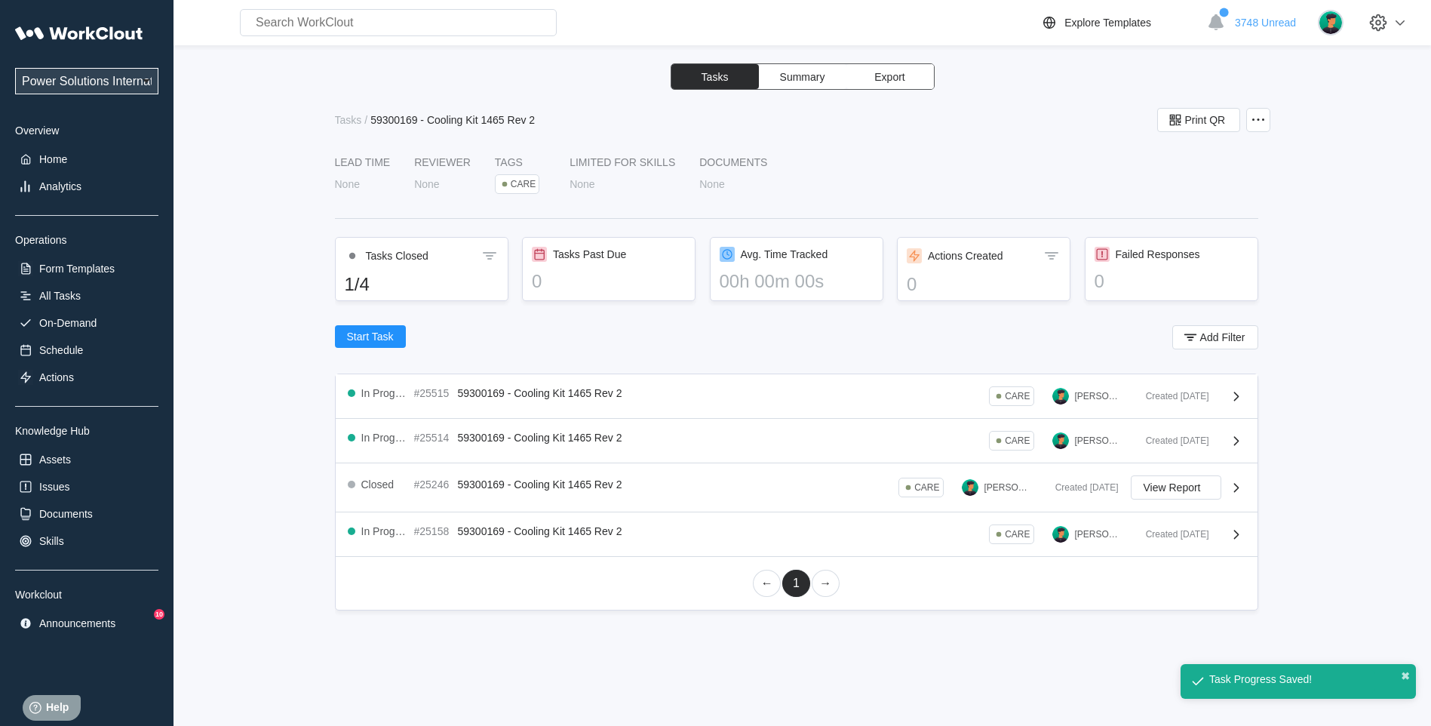
click at [339, 184] on div "None" at bounding box center [347, 184] width 25 height 12
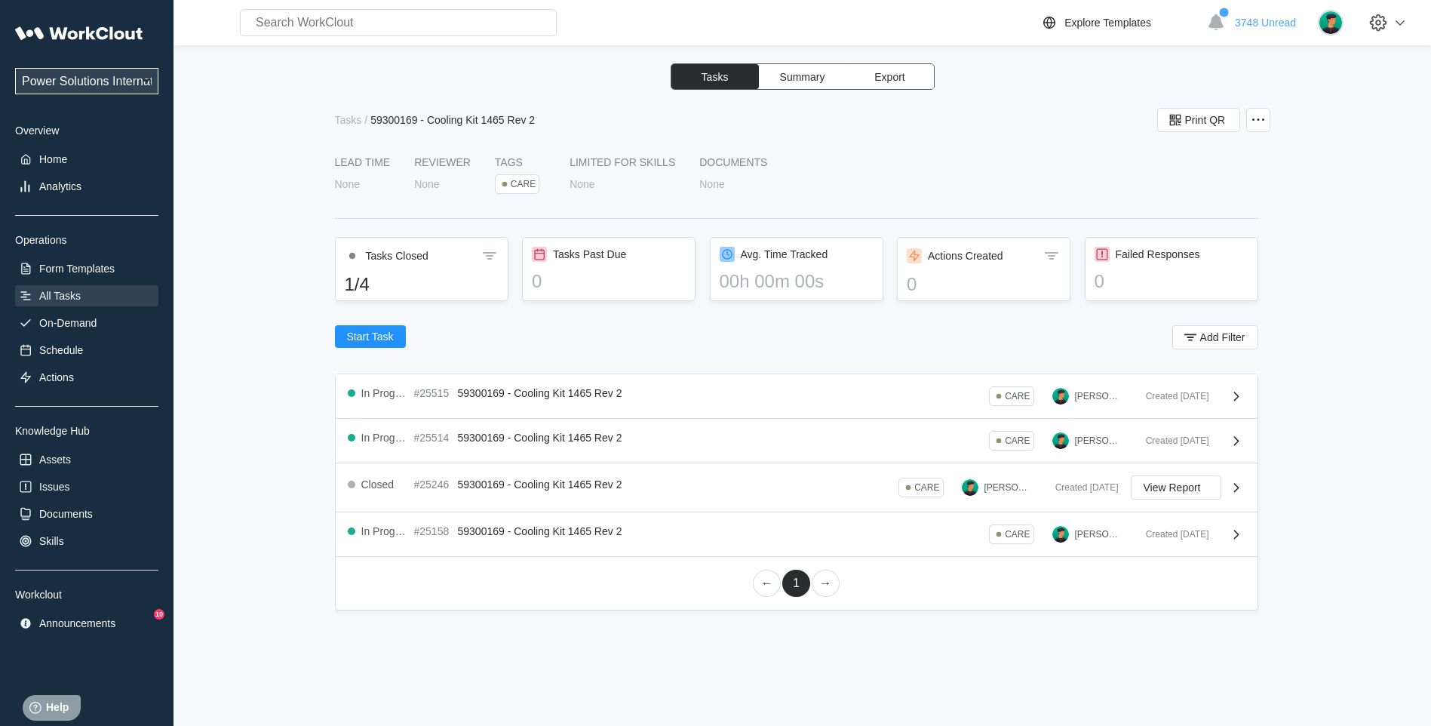
click at [89, 302] on div "All Tasks" at bounding box center [86, 295] width 143 height 21
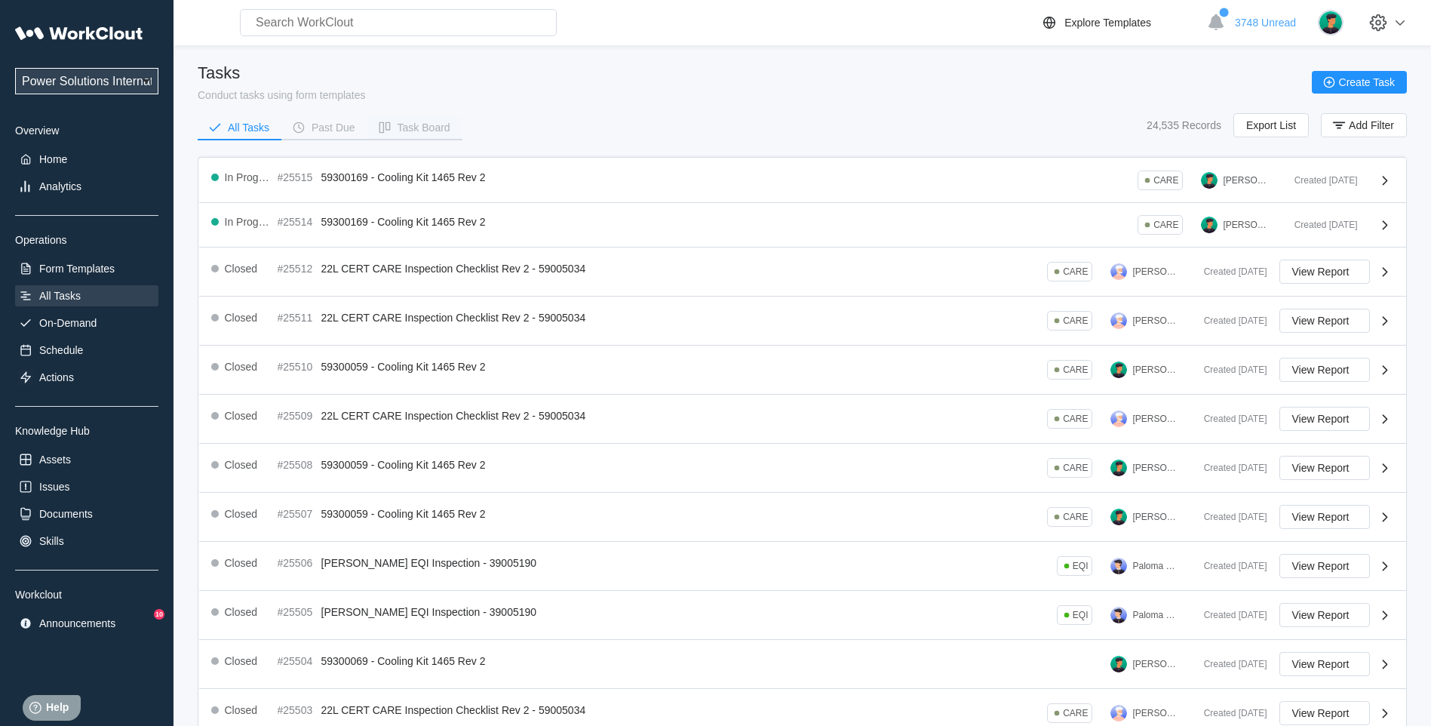
click at [421, 119] on button "Task Board" at bounding box center [414, 127] width 95 height 23
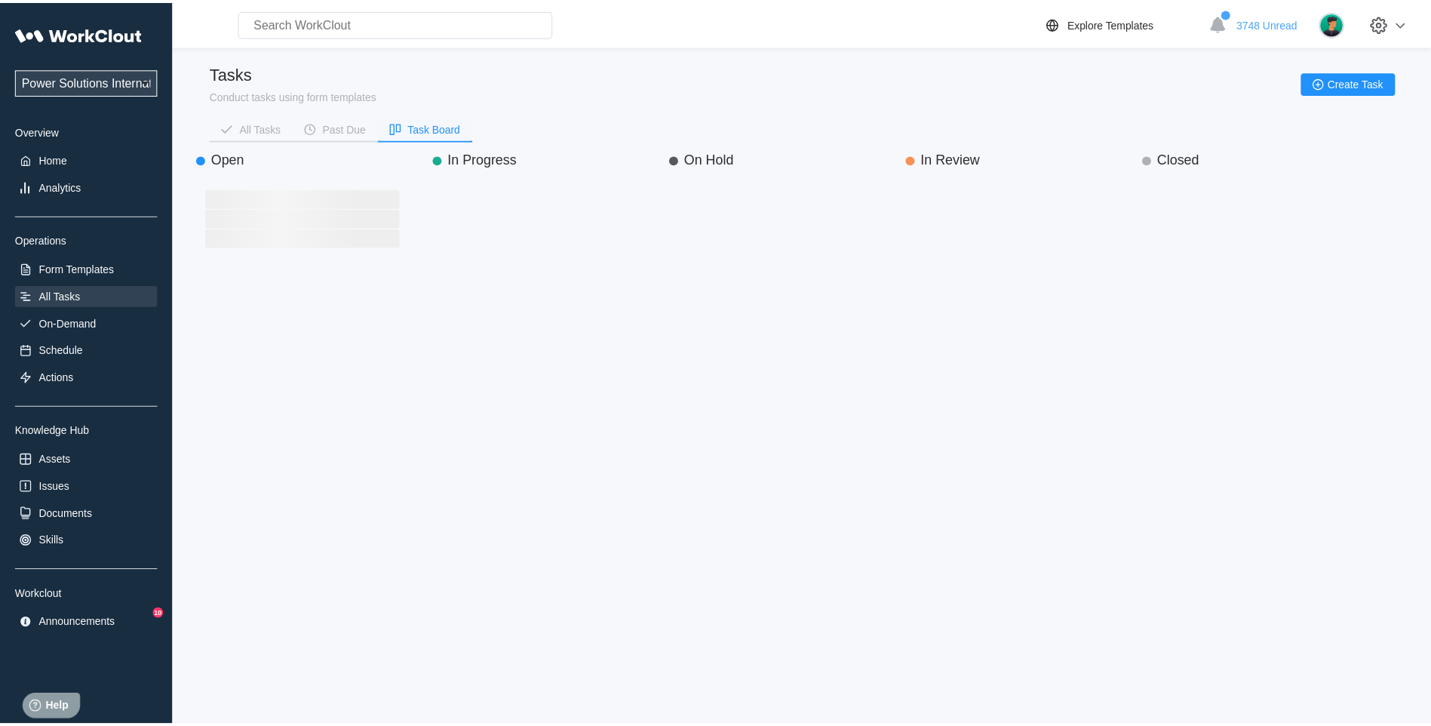
scroll to position [505, 215]
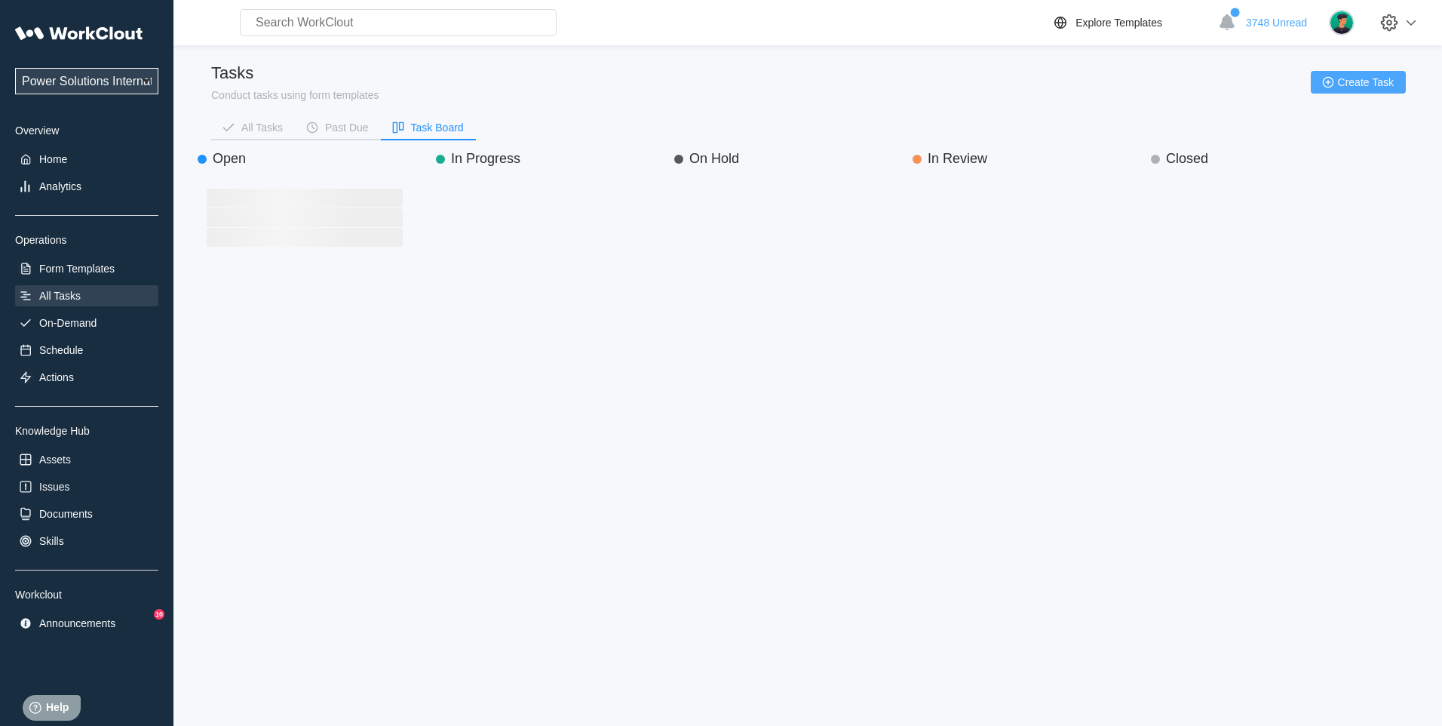
click at [1325, 77] on icon "button" at bounding box center [1328, 82] width 17 height 17
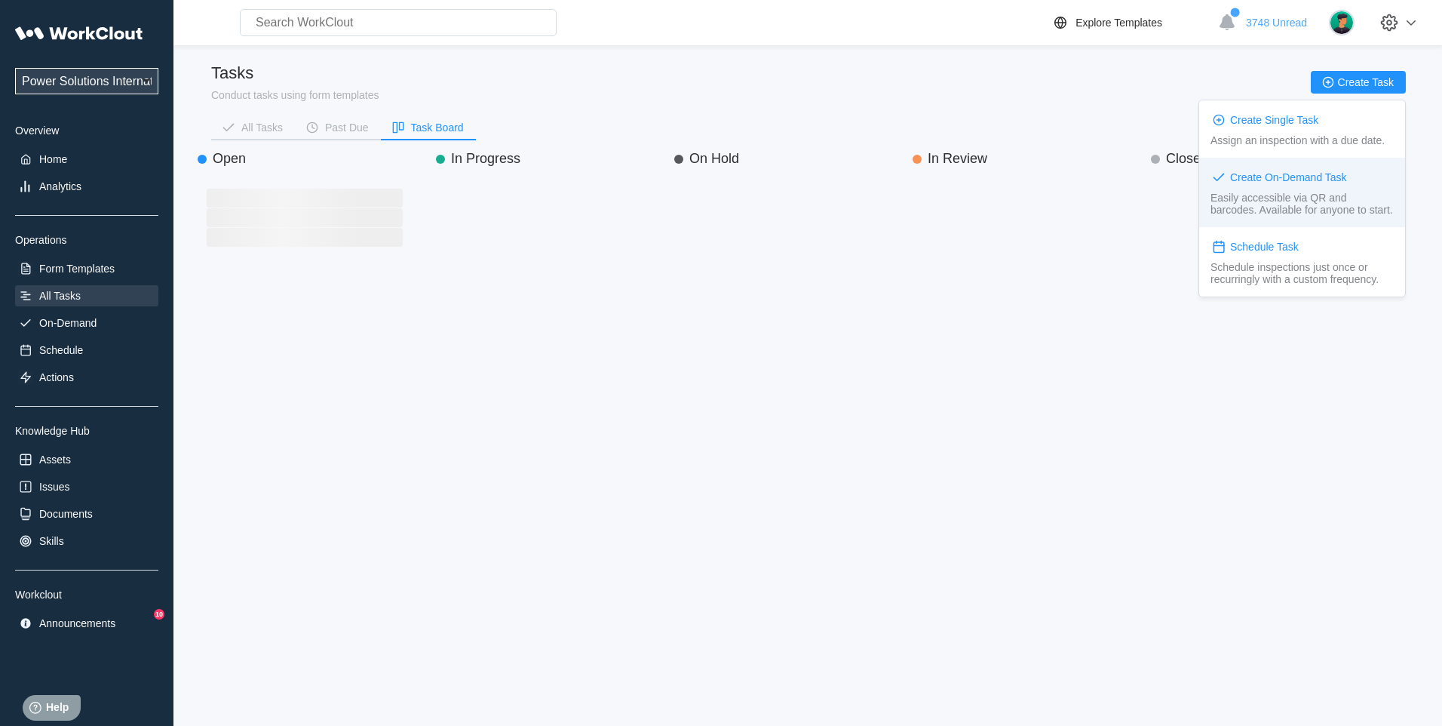
click at [1261, 176] on div "Create On-Demand Task" at bounding box center [1288, 177] width 117 height 12
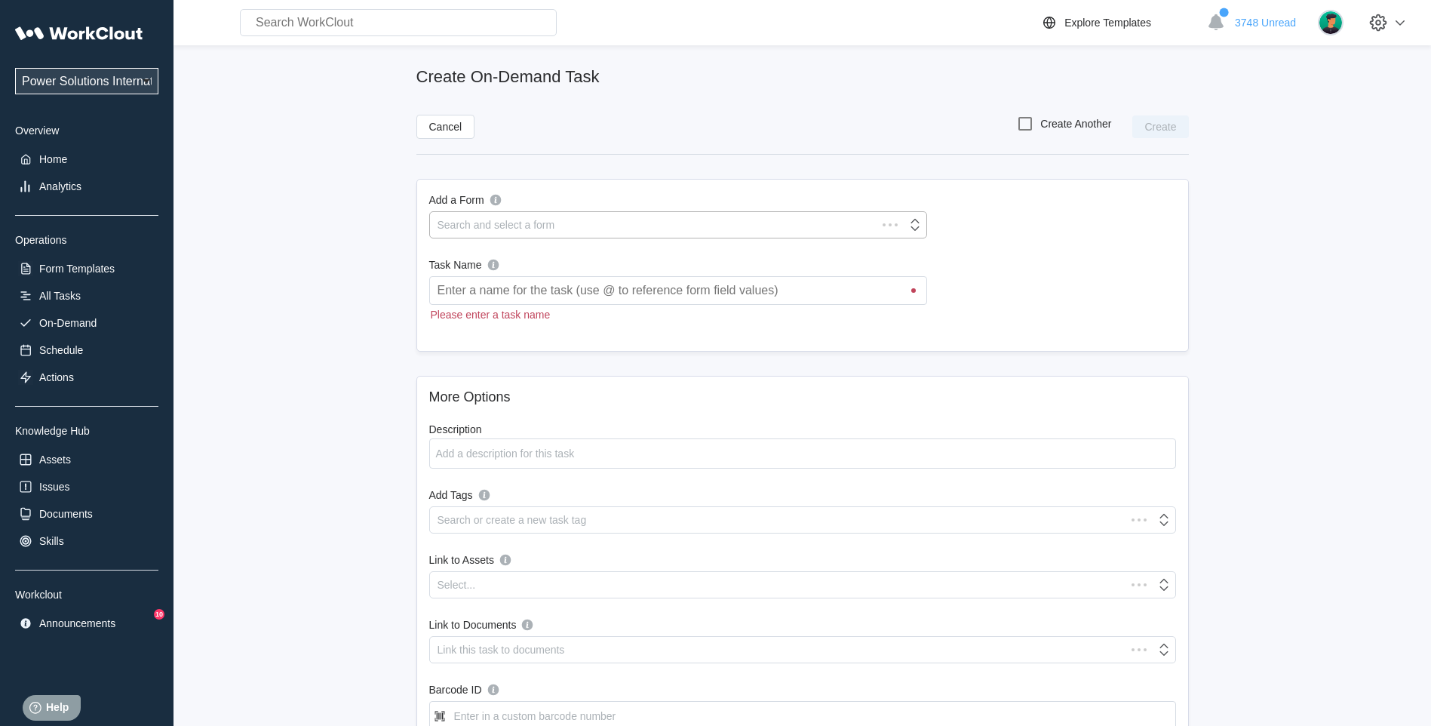
click at [511, 217] on div "Search and select a form" at bounding box center [653, 224] width 447 height 21
click at [267, 281] on main "Create On-Demand Task Cancel Create Another Create Add a Form Search and select…" at bounding box center [802, 506] width 1209 height 923
click at [65, 290] on div "All Tasks" at bounding box center [59, 296] width 41 height 12
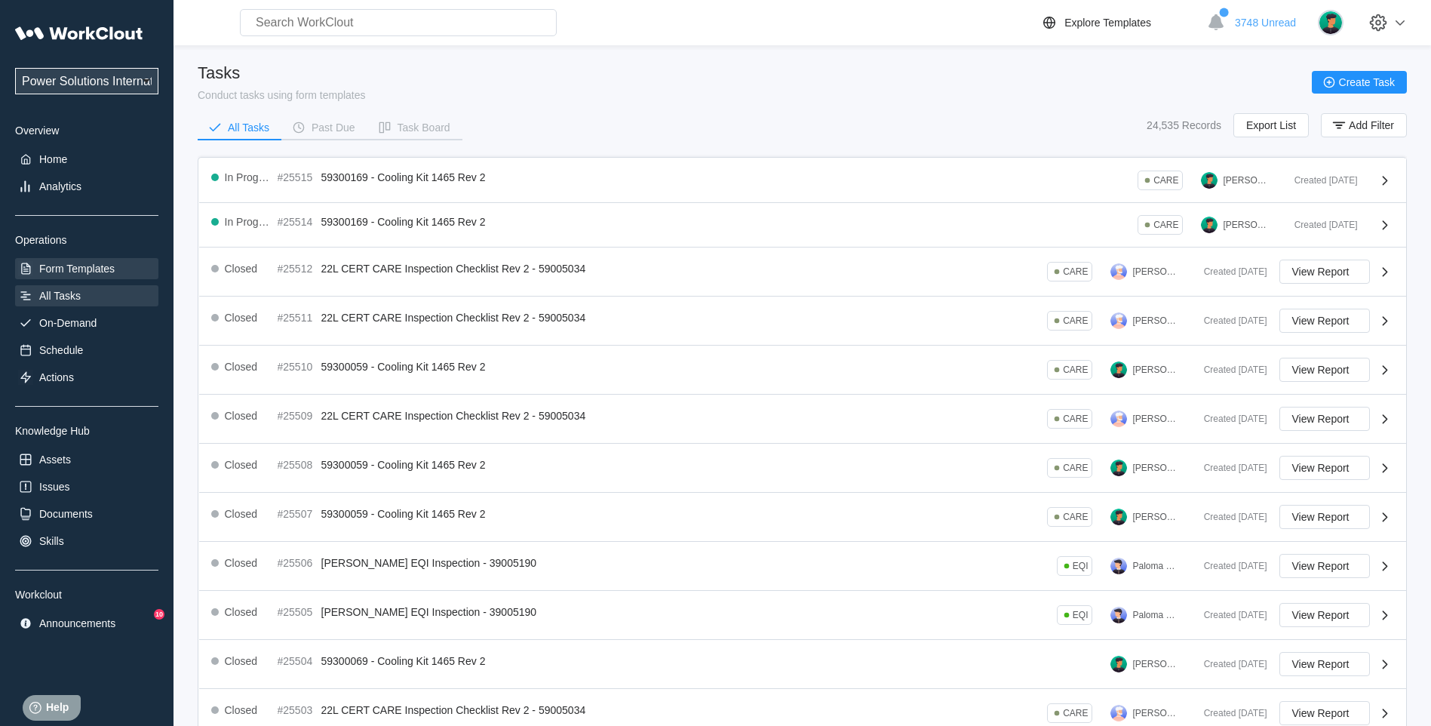
click at [72, 276] on div "Form Templates" at bounding box center [86, 268] width 143 height 21
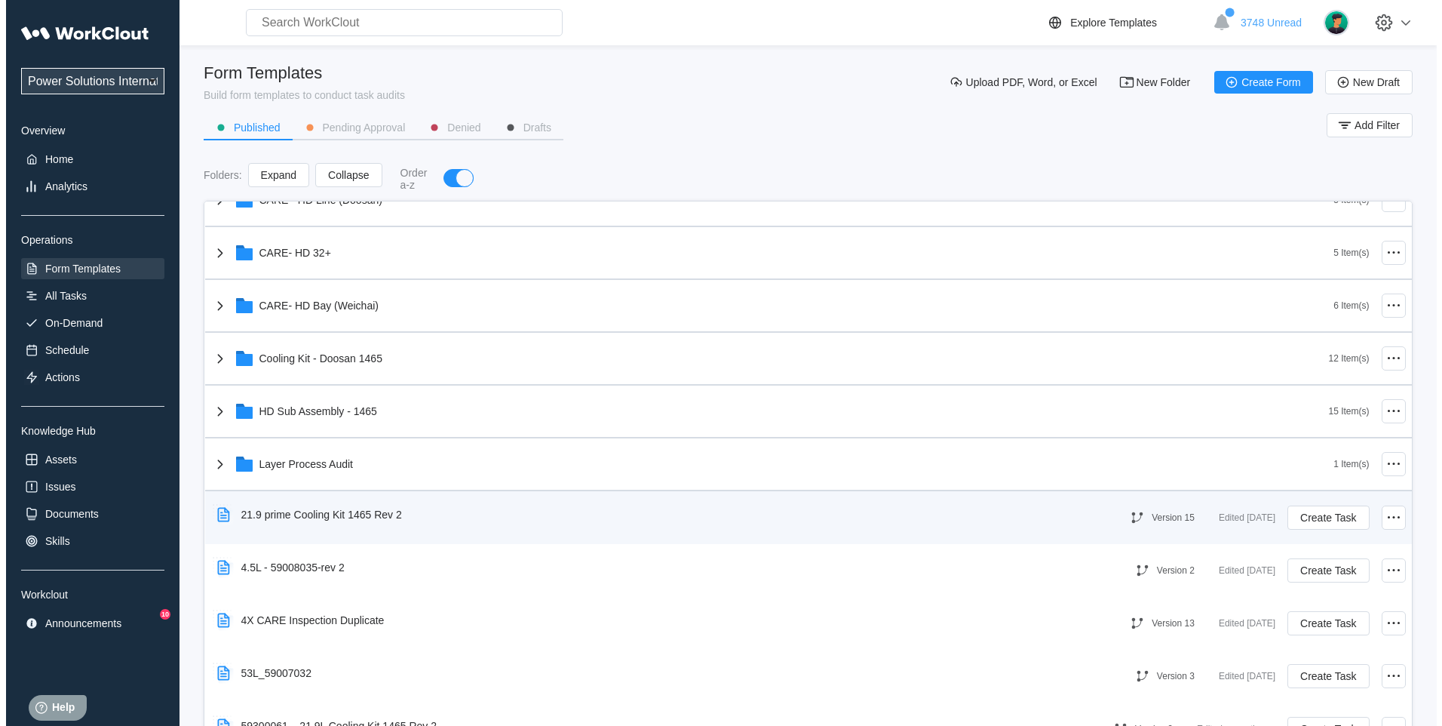
scroll to position [628, 0]
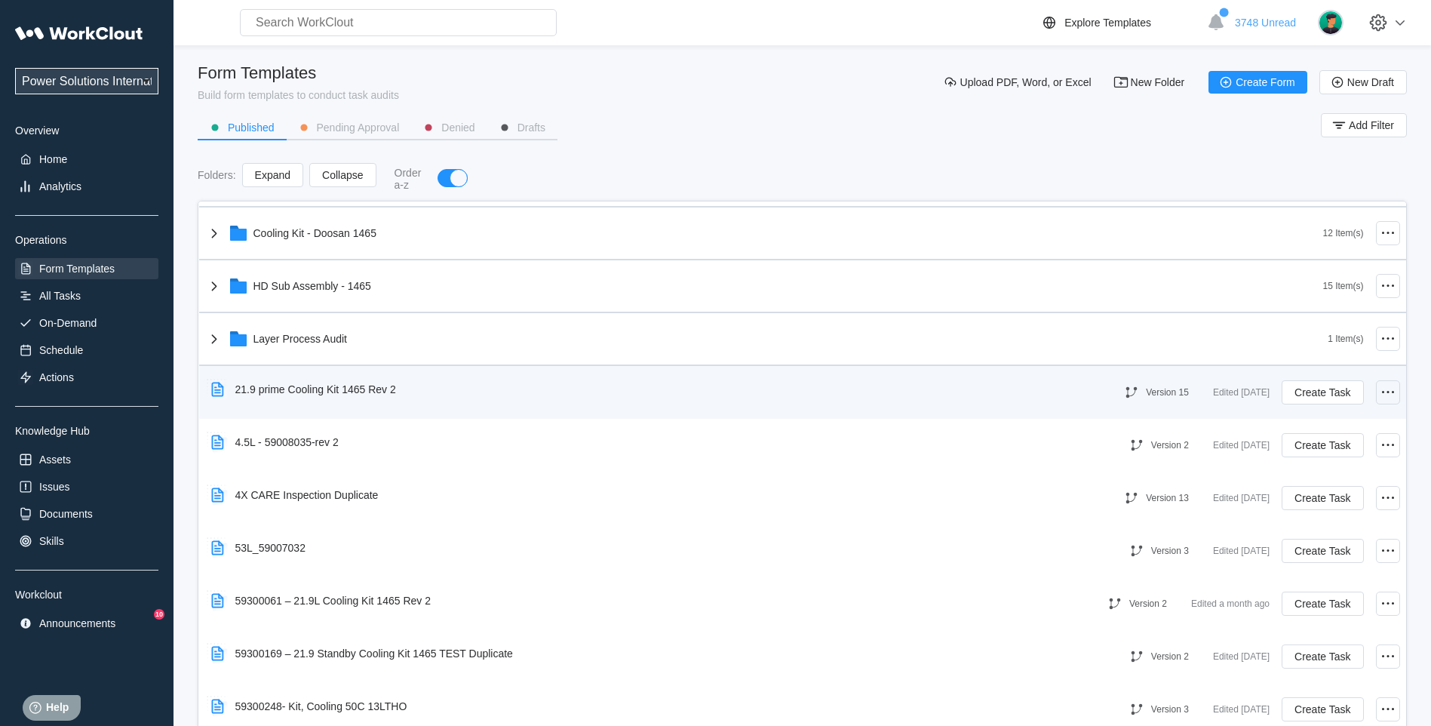
click at [1380, 395] on icon at bounding box center [1388, 392] width 18 height 18
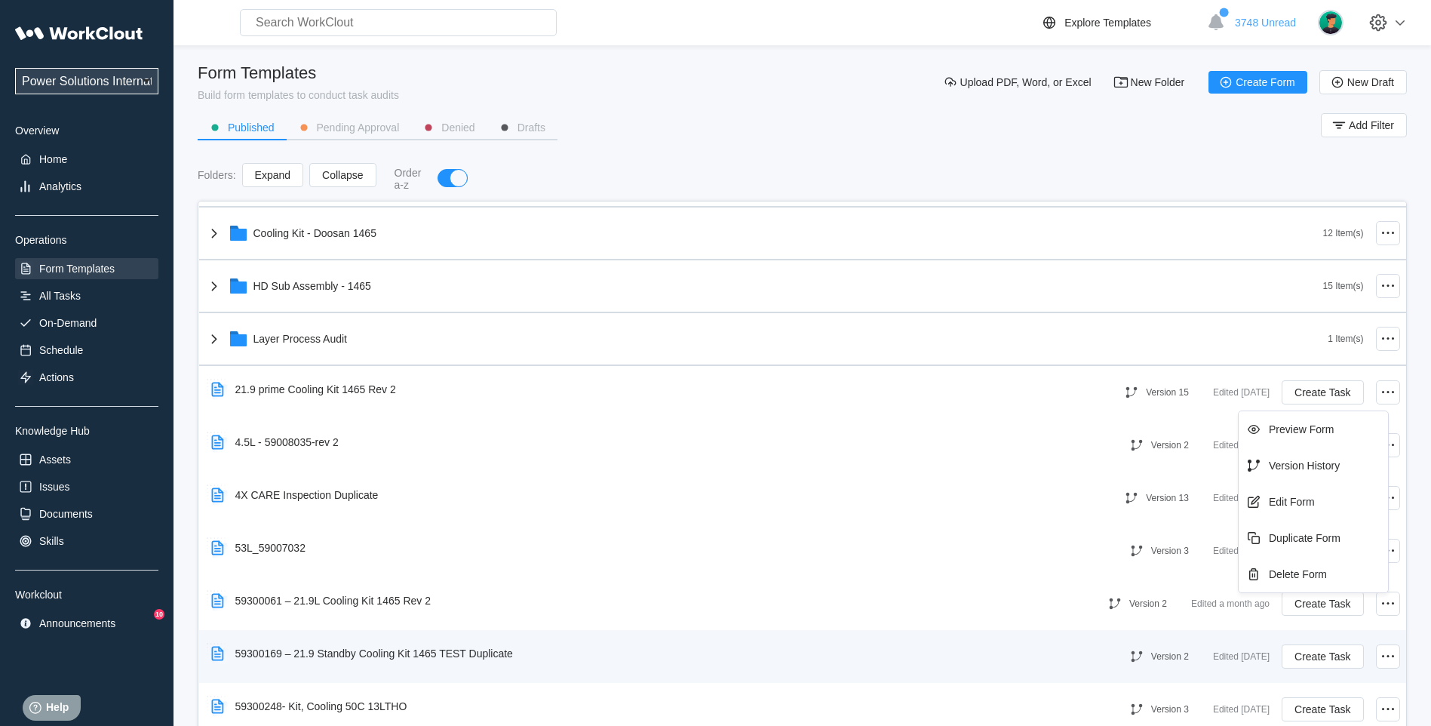
click at [446, 649] on div "59300169 – 21.9 Standby Cooling Kit 1465 TEST Duplicate" at bounding box center [374, 653] width 278 height 12
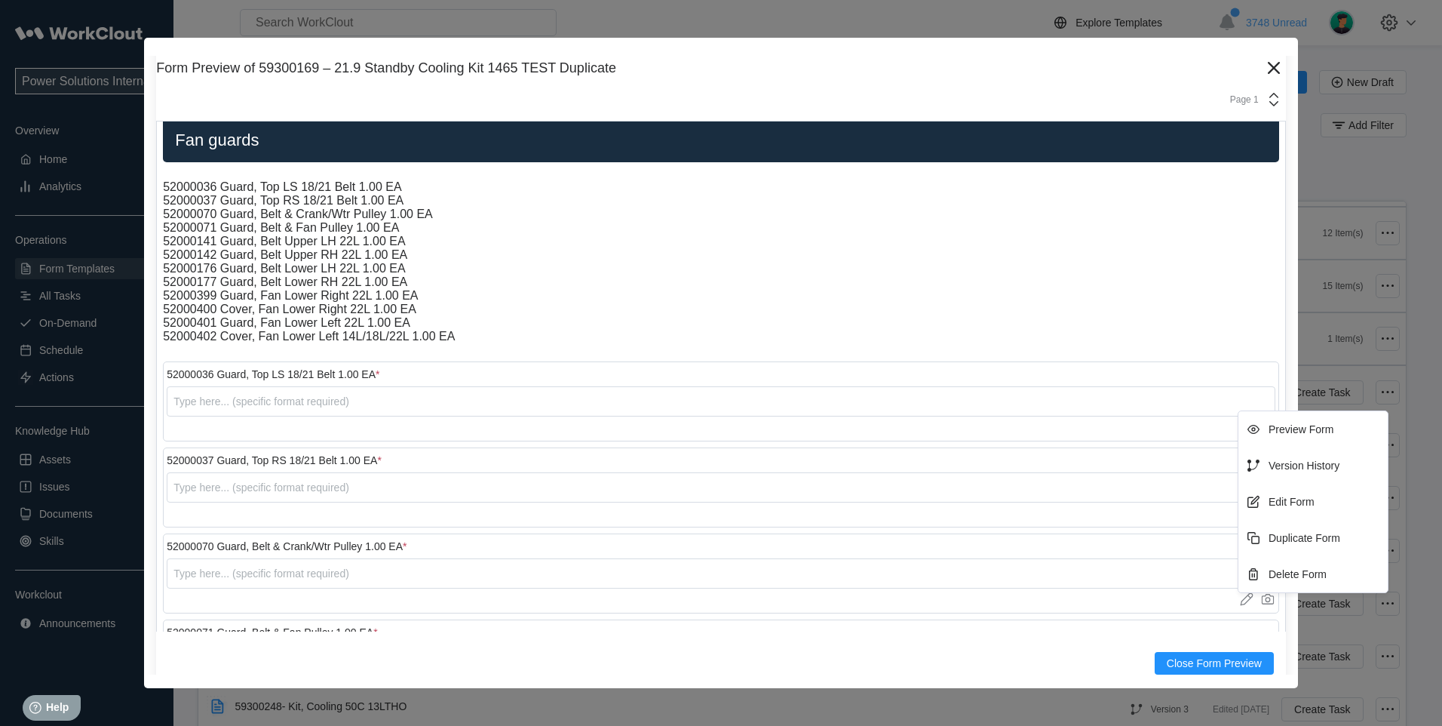
scroll to position [1886, 0]
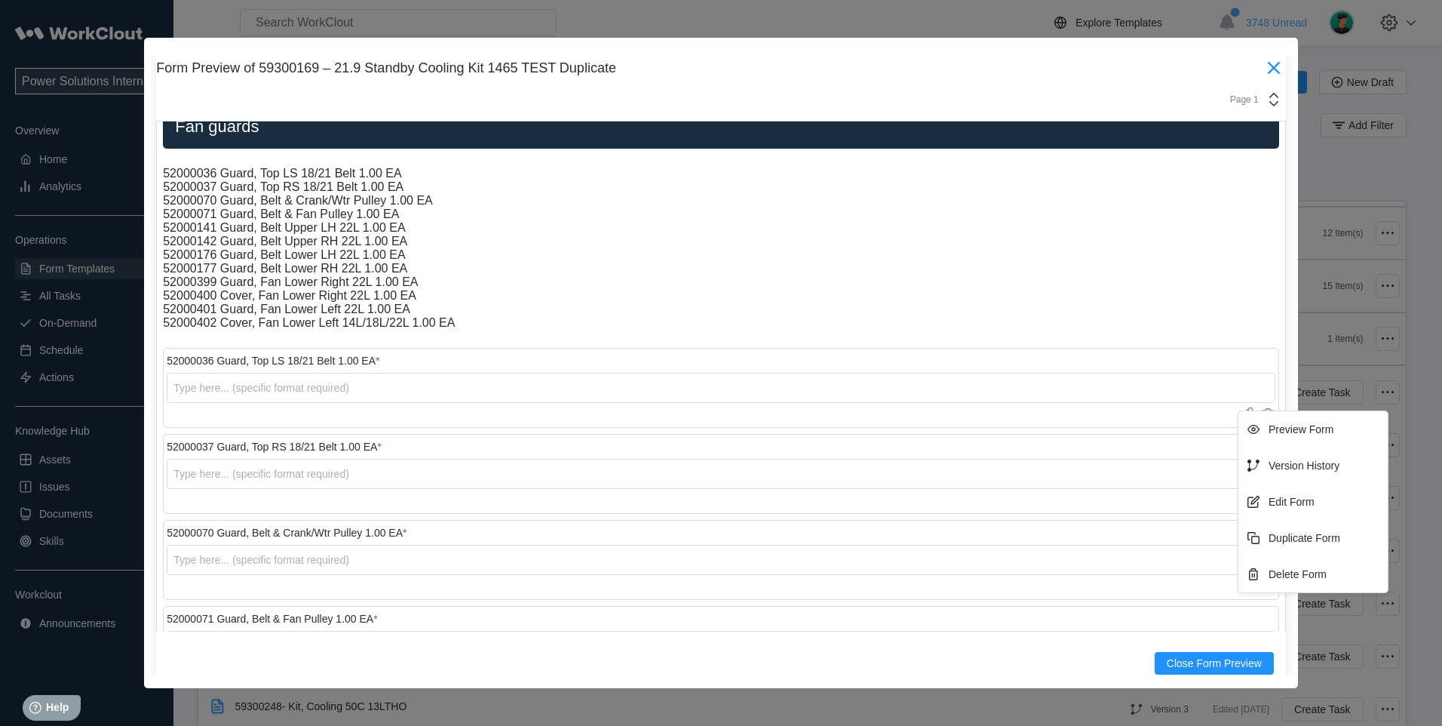
click at [1262, 64] on icon at bounding box center [1274, 68] width 24 height 24
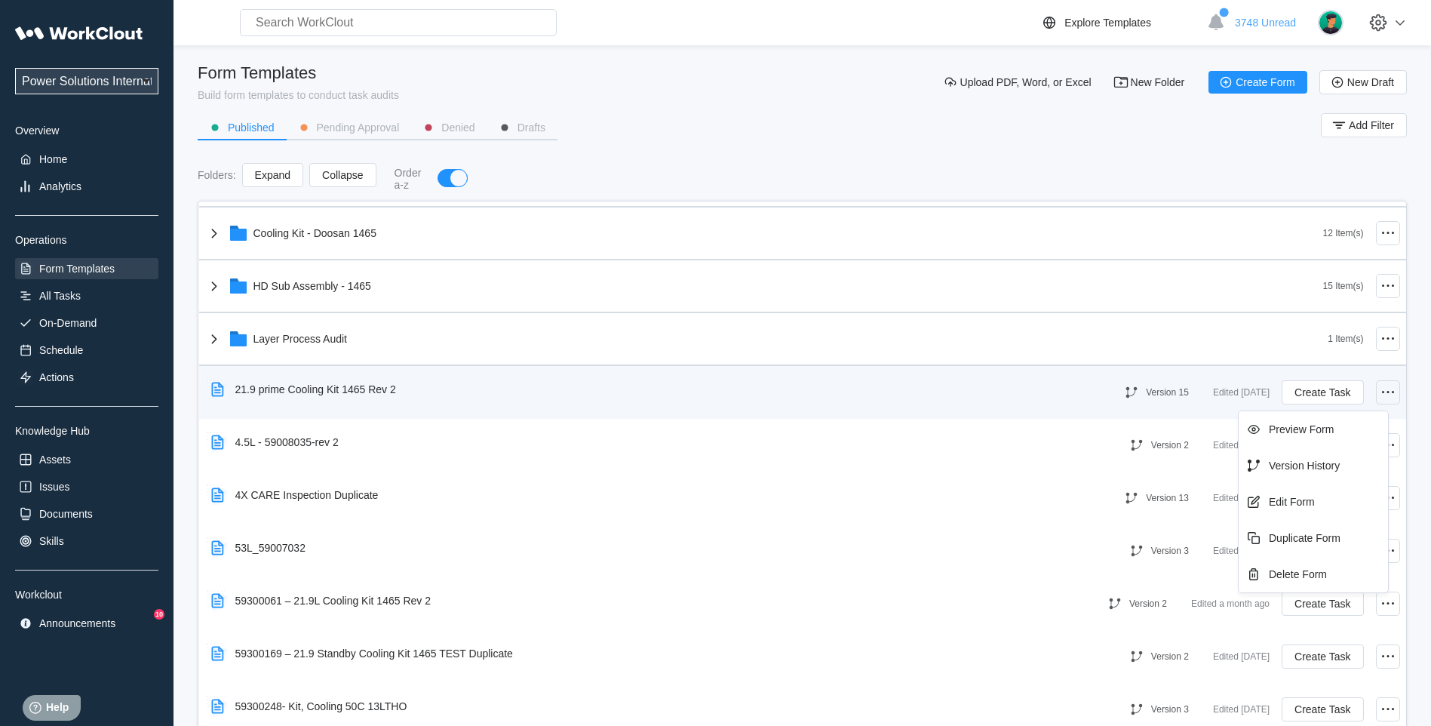
click at [1379, 388] on icon at bounding box center [1388, 392] width 18 height 18
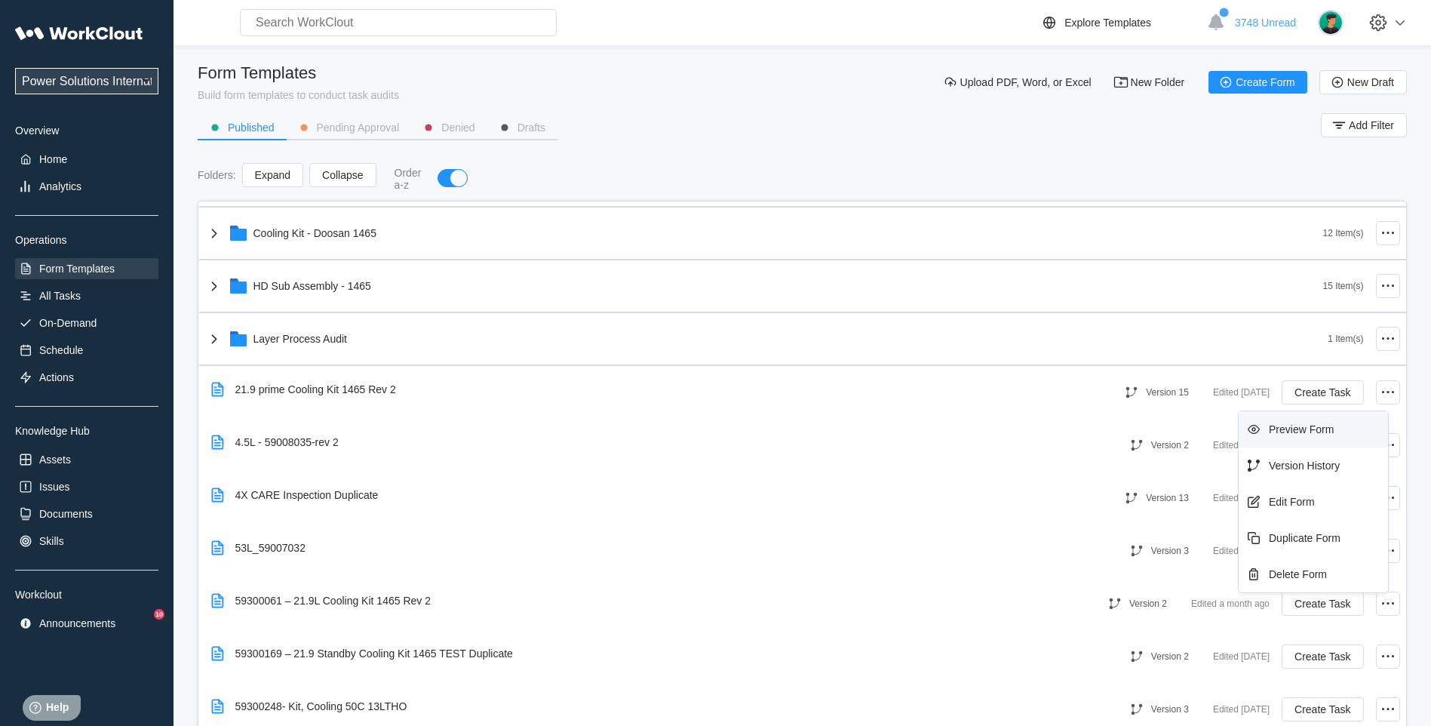
click at [1328, 431] on div "Preview Form" at bounding box center [1301, 429] width 65 height 12
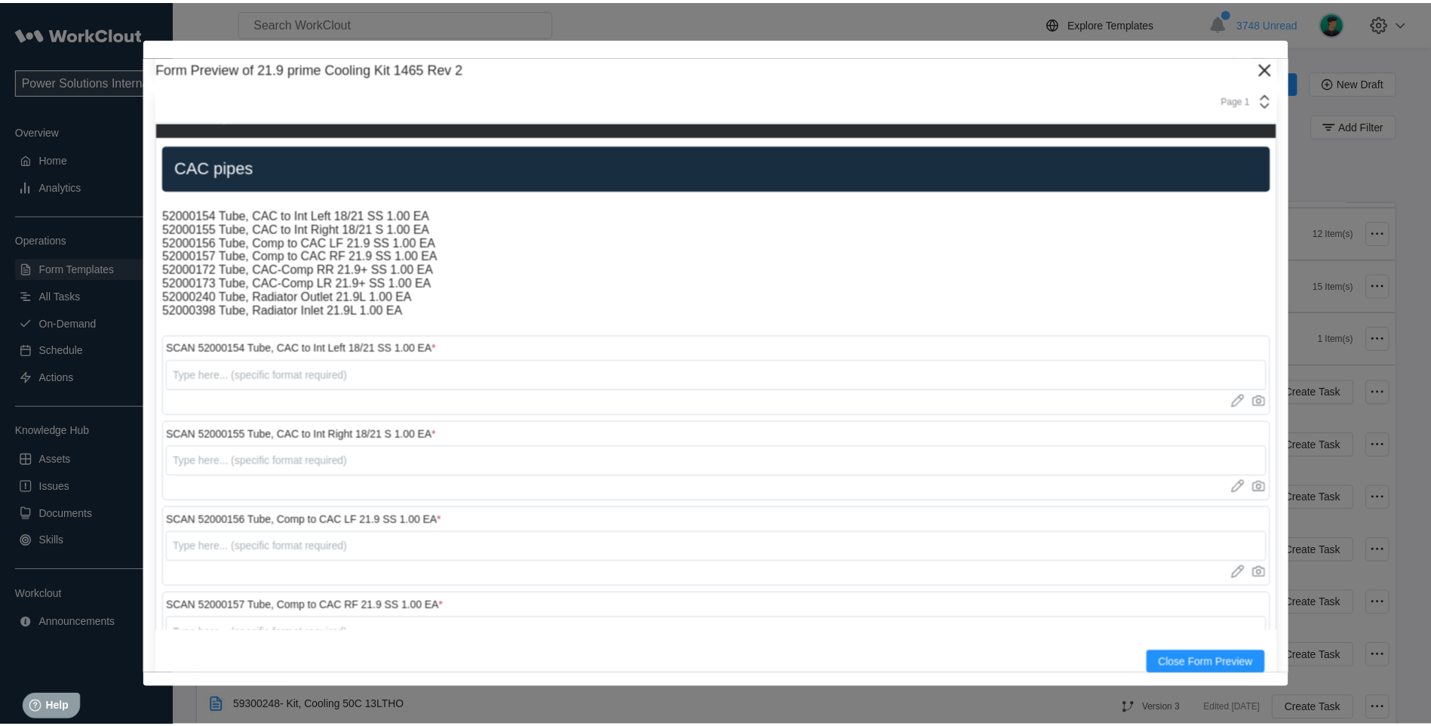
scroll to position [0, 0]
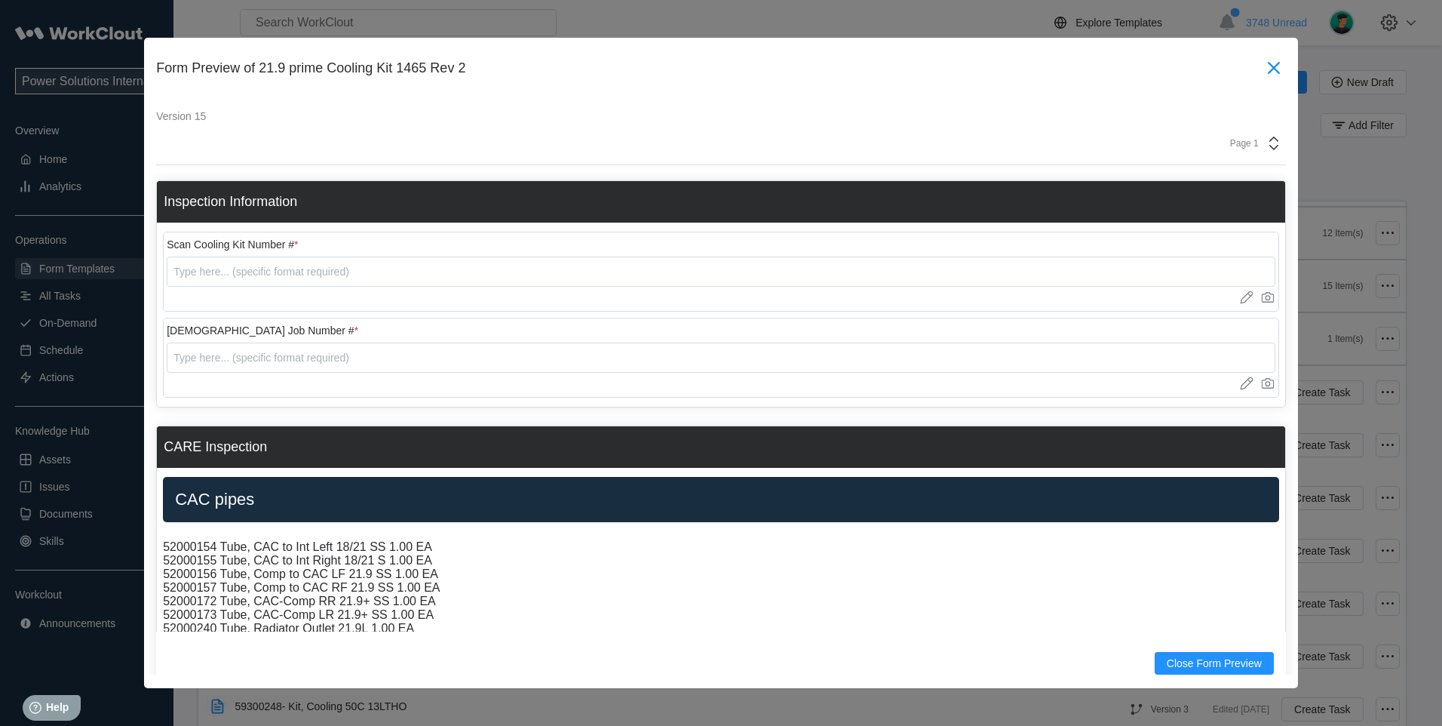
click at [1262, 62] on icon at bounding box center [1274, 68] width 24 height 24
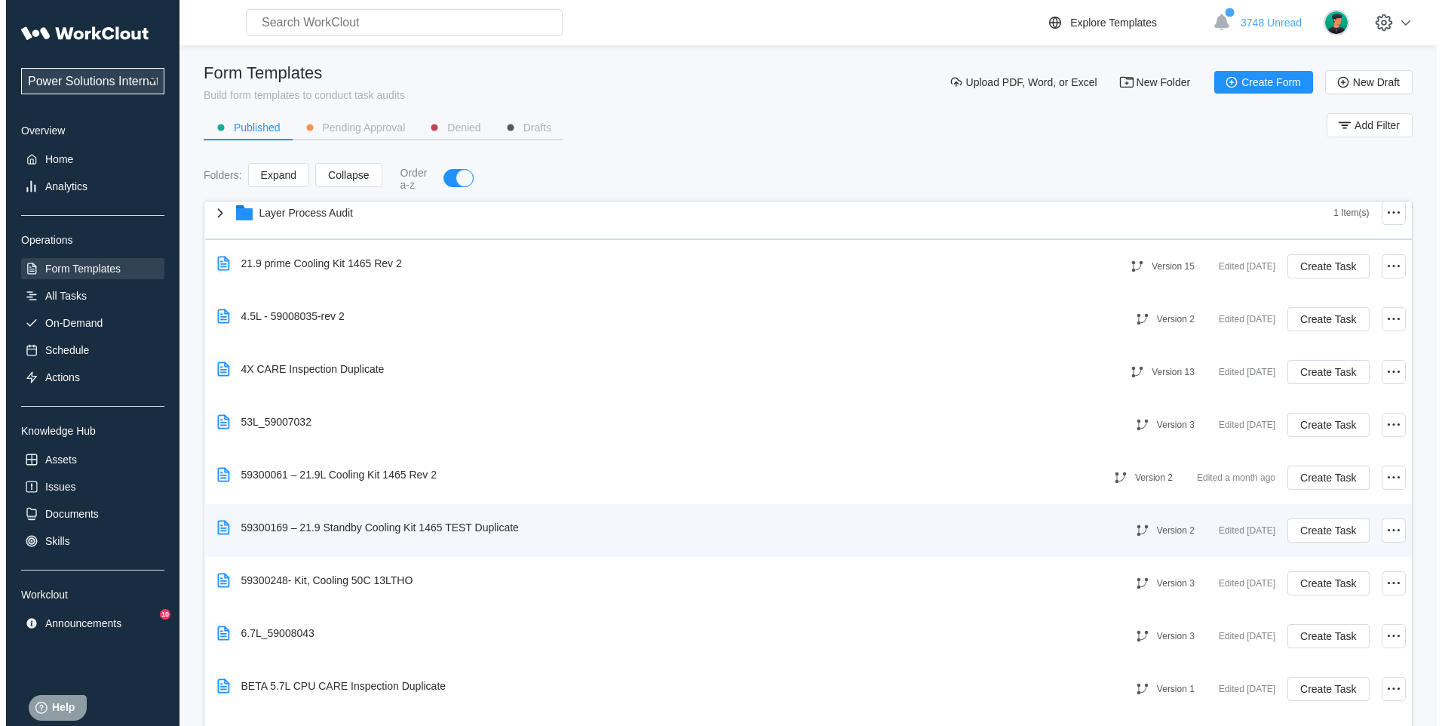
scroll to position [628, 0]
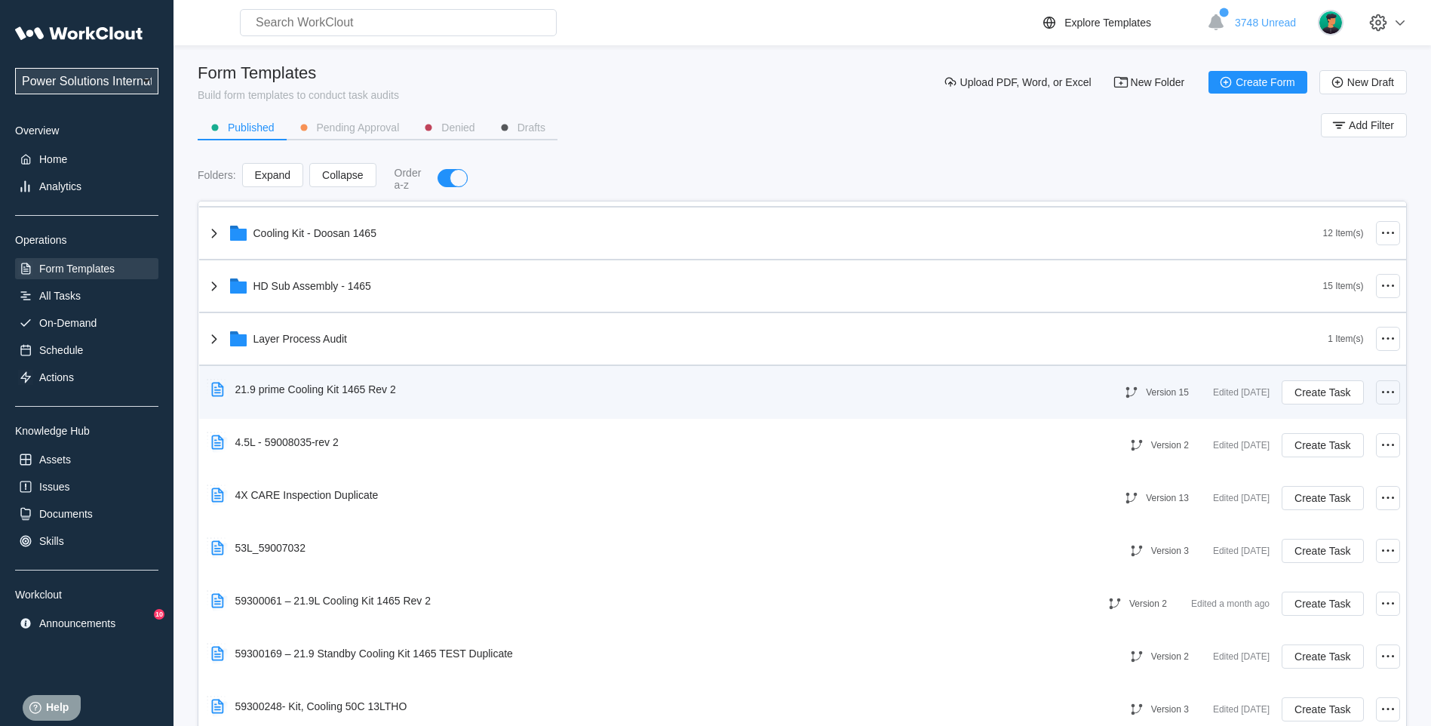
click at [1379, 389] on icon at bounding box center [1388, 392] width 18 height 18
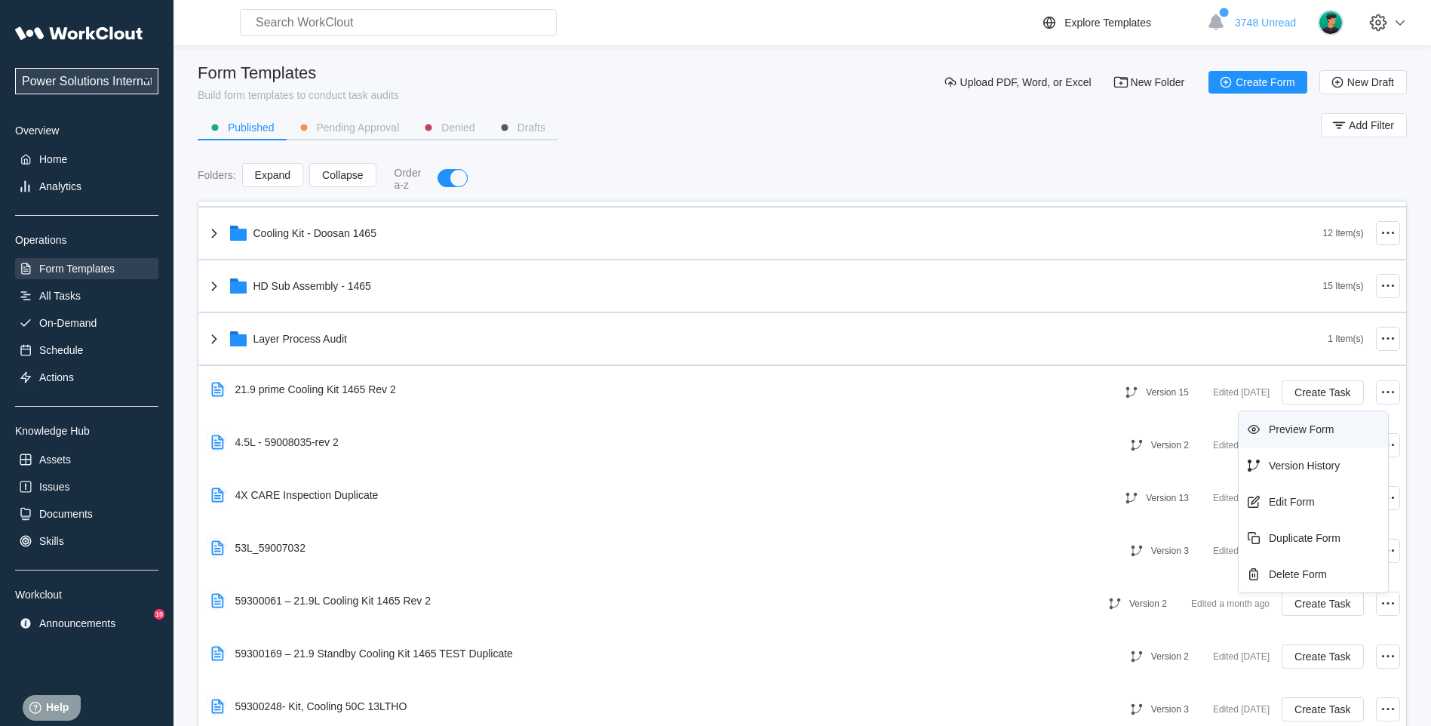
click at [1283, 431] on div "Preview Form" at bounding box center [1301, 429] width 65 height 12
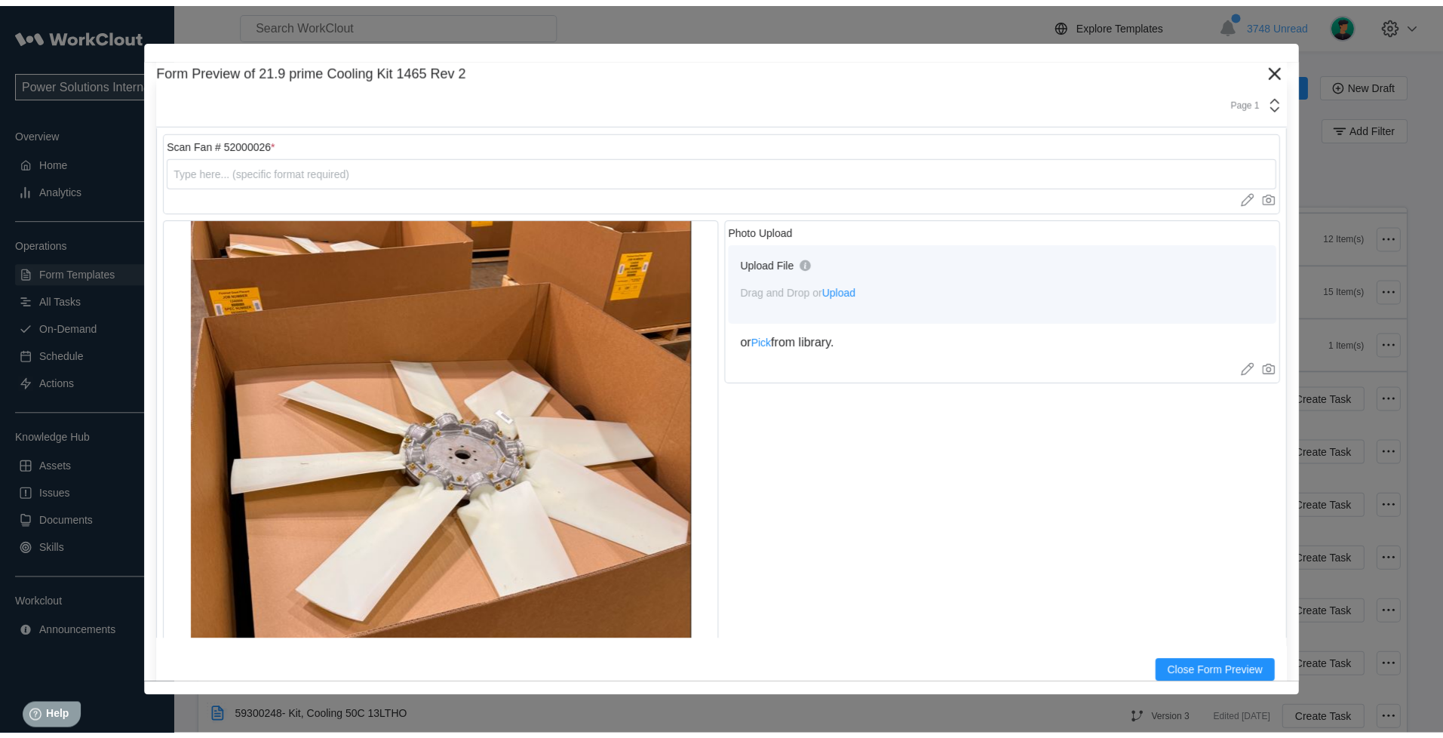
scroll to position [5575, 0]
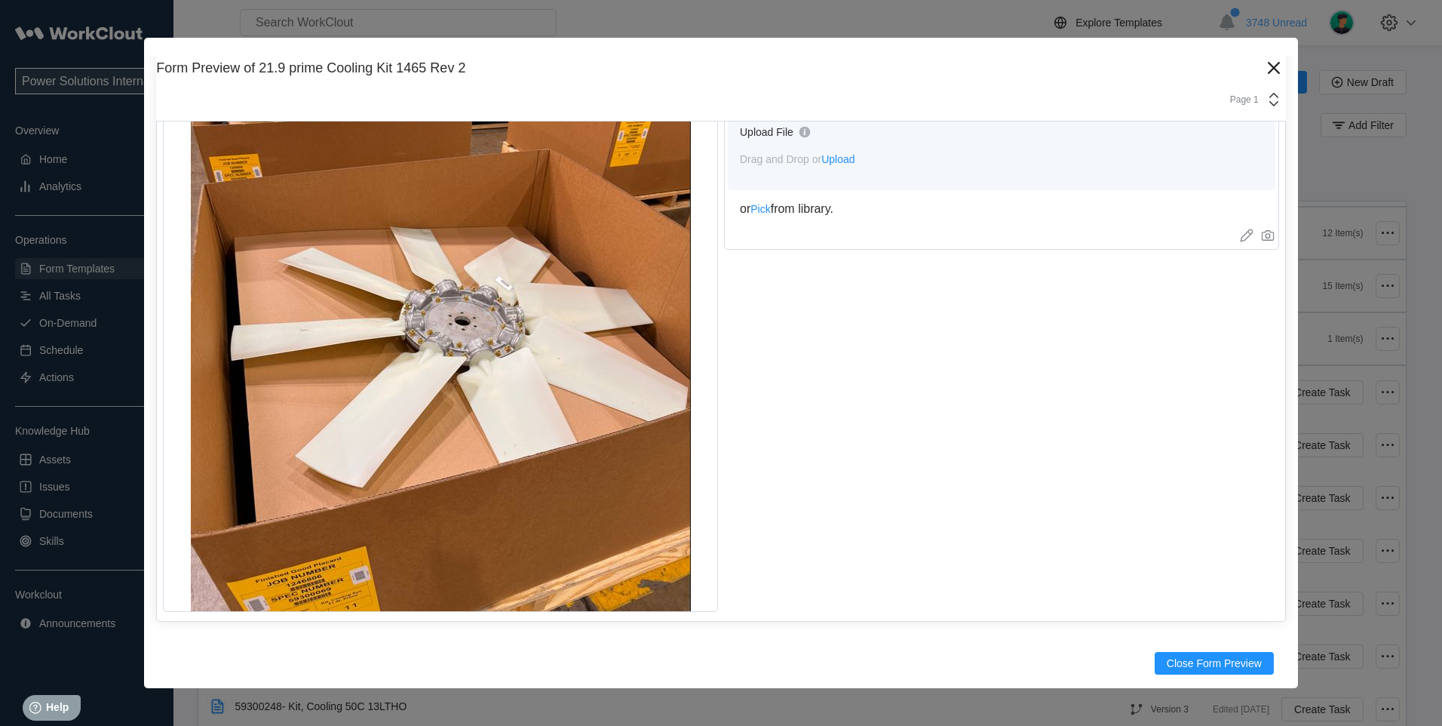
drag, startPoint x: 1261, startPoint y: 69, endPoint x: 1009, endPoint y: 78, distance: 252.1
click at [1268, 69] on icon at bounding box center [1274, 68] width 12 height 12
